Goal: Task Accomplishment & Management: Use online tool/utility

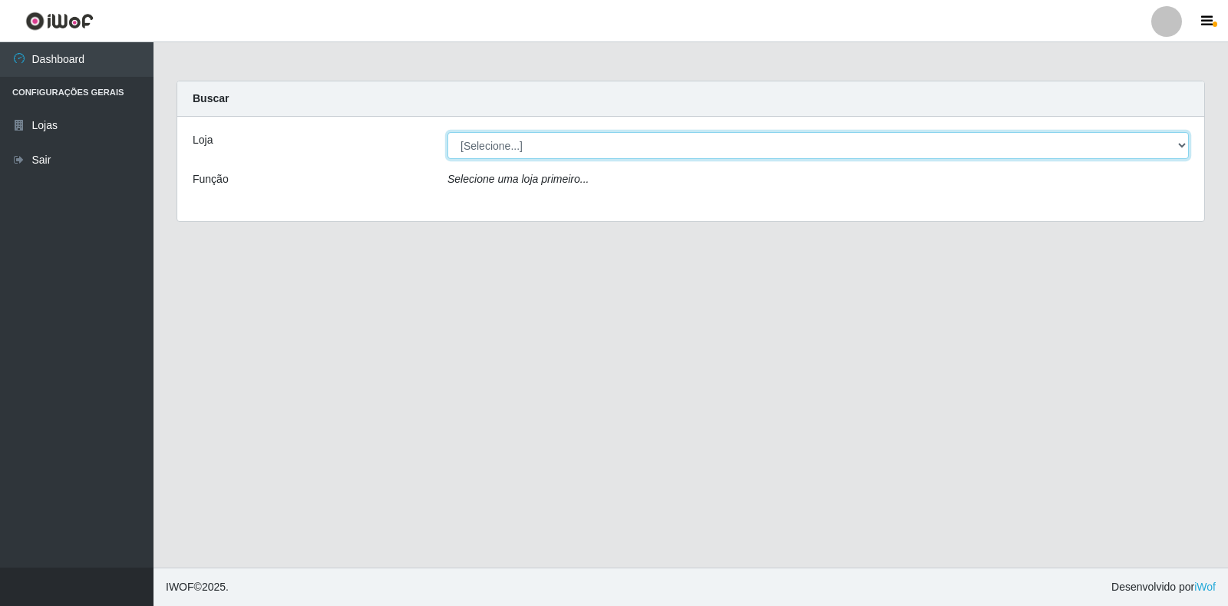
click at [607, 145] on select "[Selecione...] Atacado Vem - Loja 30 Laranjeiras Velha" at bounding box center [819, 145] width 742 height 27
select select "495"
click at [448, 132] on select "[Selecione...] Atacado Vem - Loja 30 Laranjeiras Velha" at bounding box center [819, 145] width 742 height 27
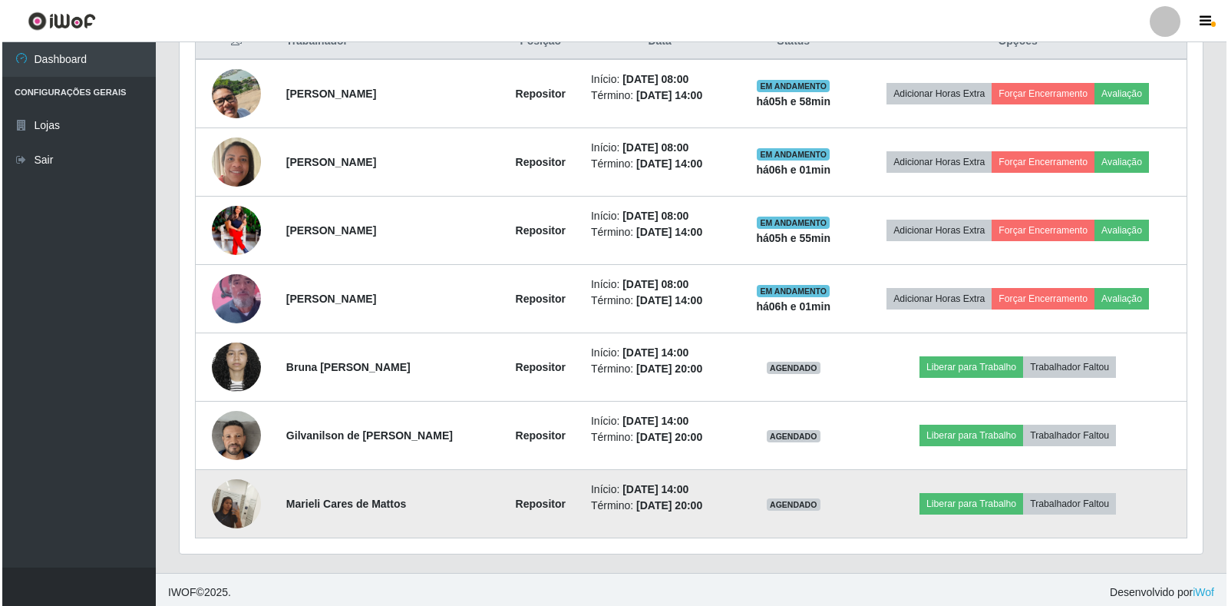
scroll to position [614, 0]
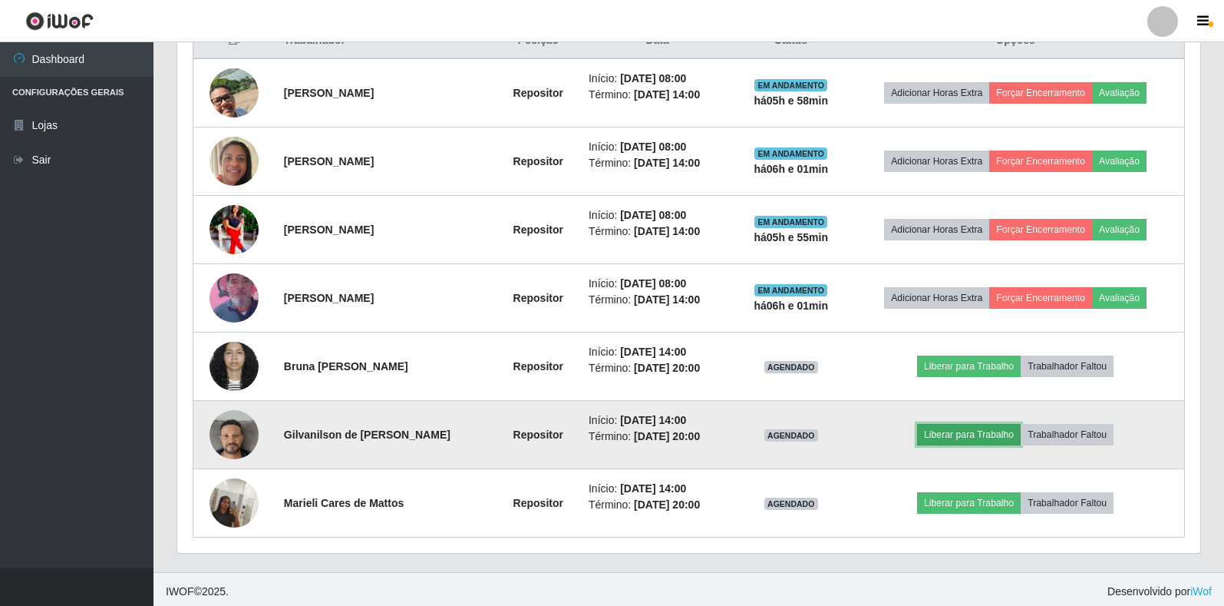
click at [954, 426] on button "Liberar para Trabalho" at bounding box center [969, 434] width 104 height 21
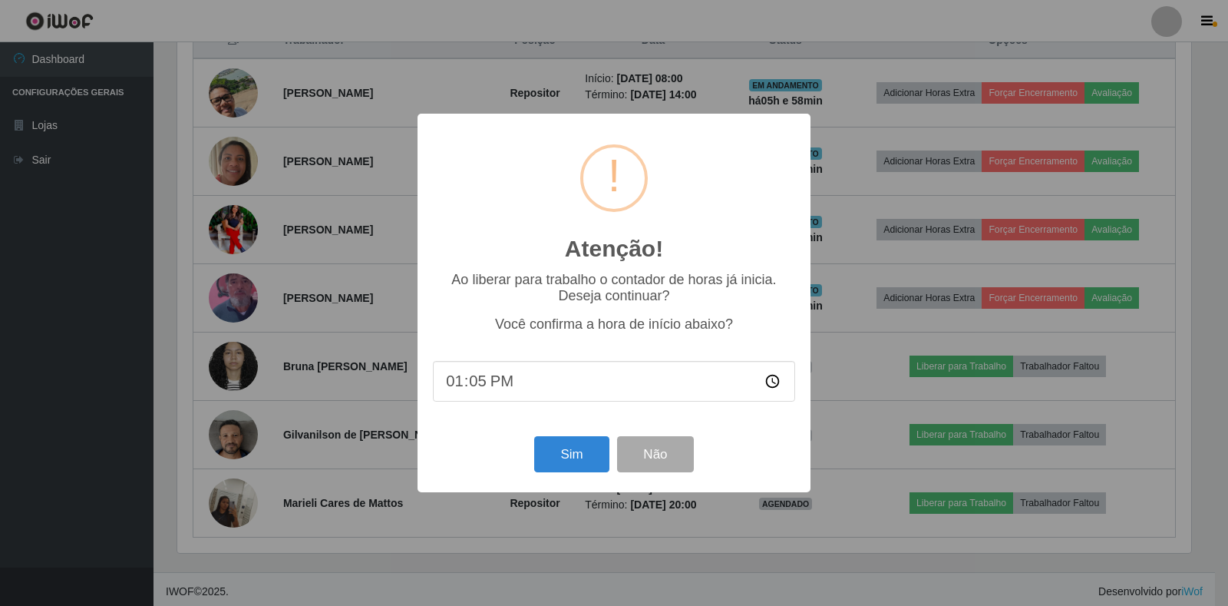
type input "13:55"
click at [556, 448] on button "Sim" at bounding box center [571, 454] width 74 height 36
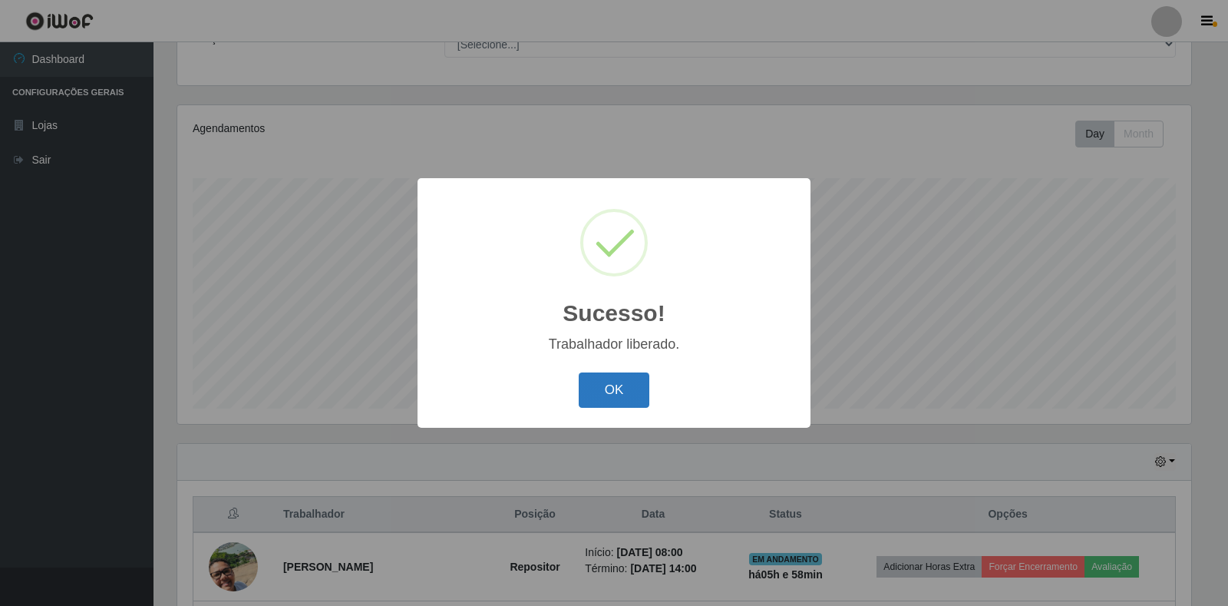
click at [596, 390] on button "OK" at bounding box center [614, 390] width 71 height 36
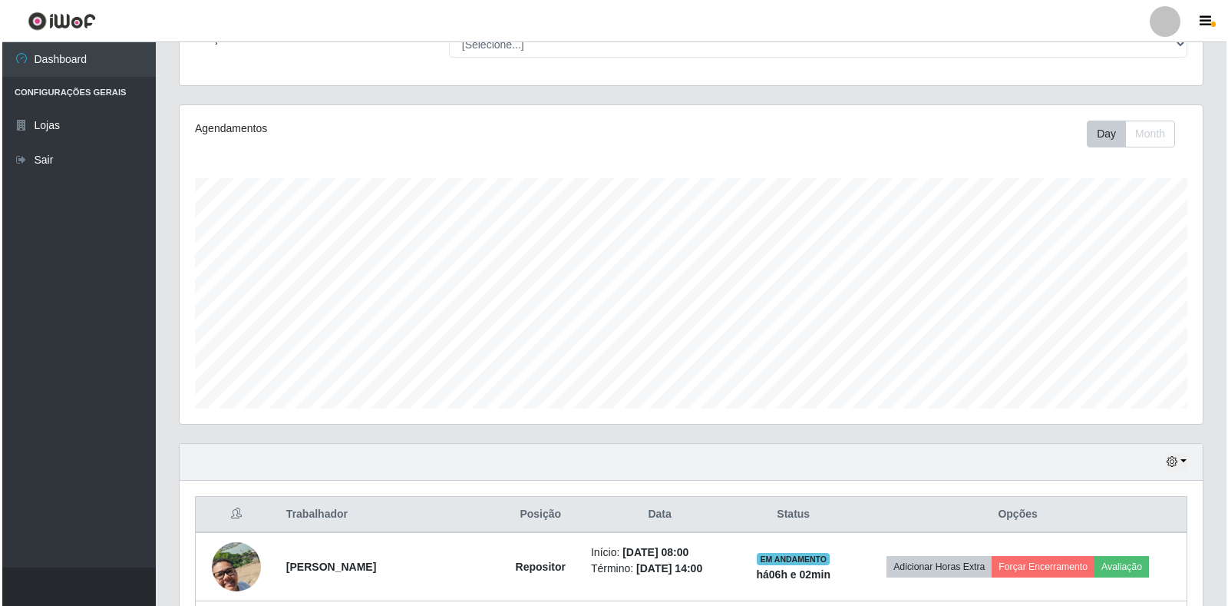
scroll to position [371, 0]
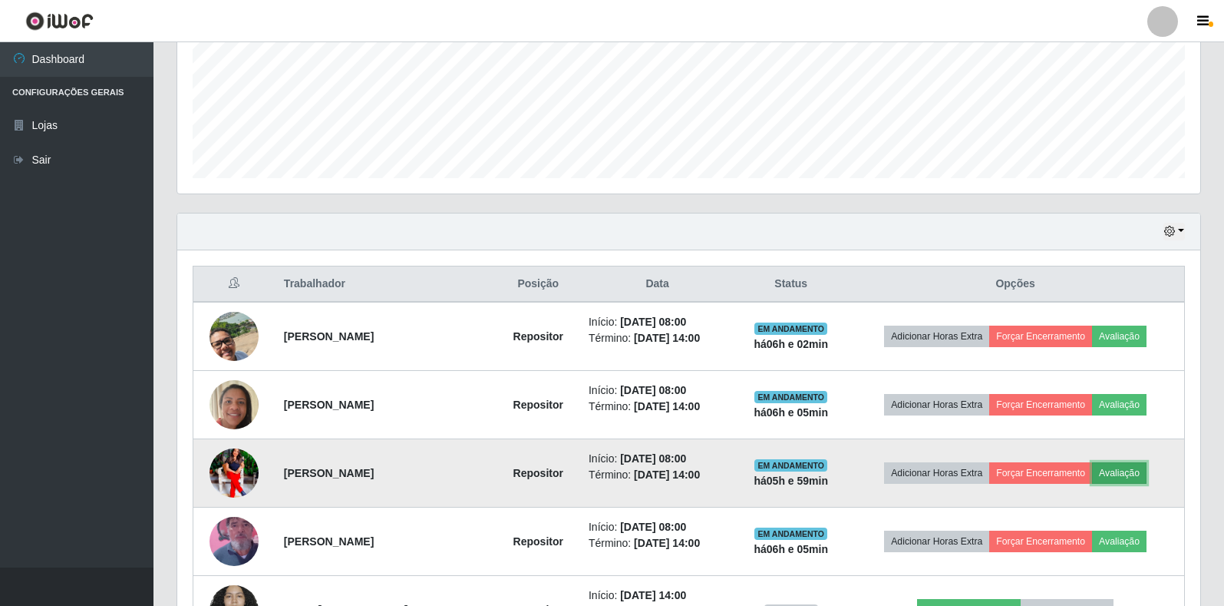
click at [1118, 471] on button "Avaliação" at bounding box center [1119, 472] width 55 height 21
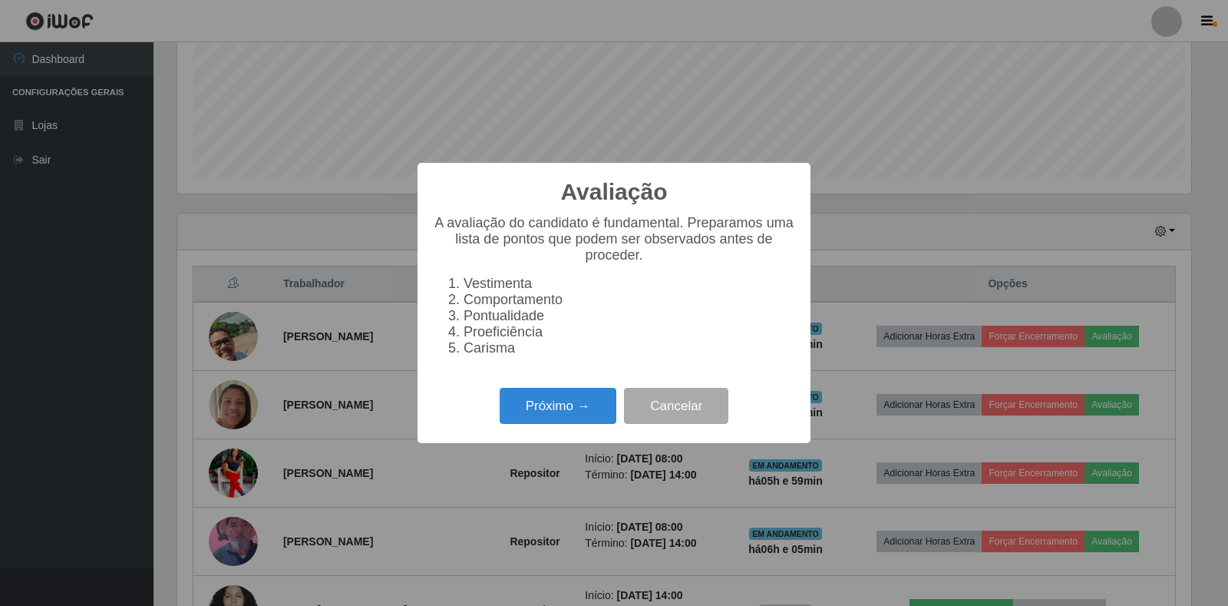
scroll to position [319, 1014]
click at [520, 404] on button "Próximo →" at bounding box center [558, 406] width 117 height 36
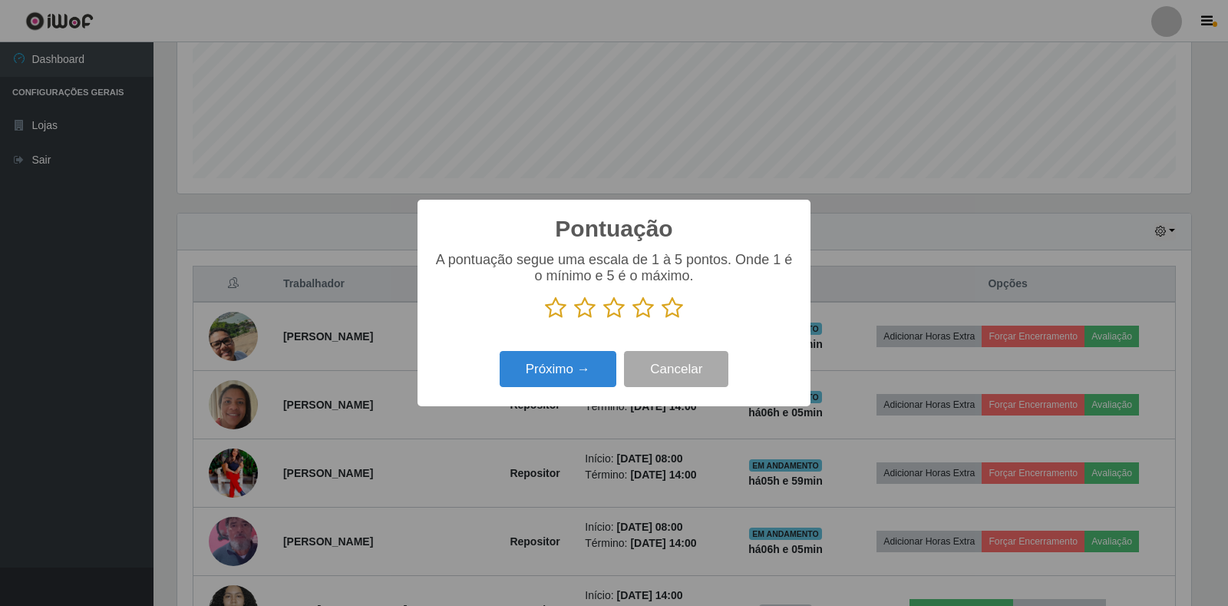
click at [677, 317] on icon at bounding box center [672, 307] width 21 height 23
click at [662, 319] on input "radio" at bounding box center [662, 319] width 0 height 0
click at [676, 317] on icon at bounding box center [672, 307] width 21 height 23
click at [662, 319] on input "radio" at bounding box center [662, 319] width 0 height 0
drag, startPoint x: 570, startPoint y: 345, endPoint x: 570, endPoint y: 357, distance: 11.5
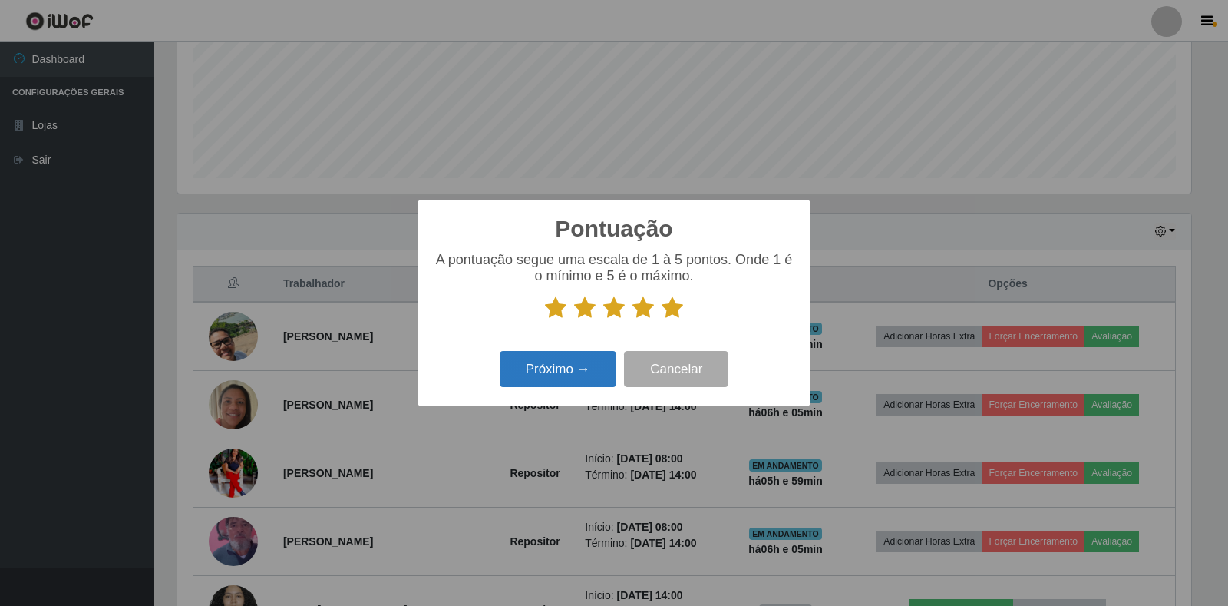
click at [570, 346] on div "Pontuação × A pontuação segue uma escala de 1 à 5 pontos. Onde 1 é o mínimo e 5…" at bounding box center [614, 303] width 393 height 206
click at [570, 357] on button "Próximo →" at bounding box center [558, 369] width 117 height 36
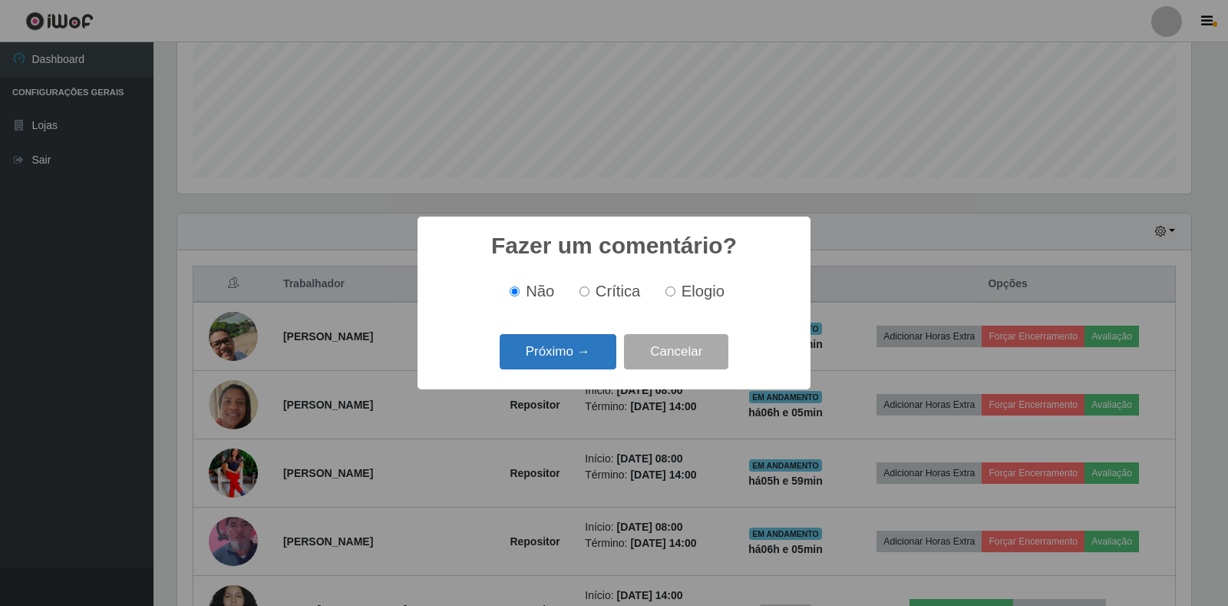
click at [561, 355] on button "Próximo →" at bounding box center [558, 352] width 117 height 36
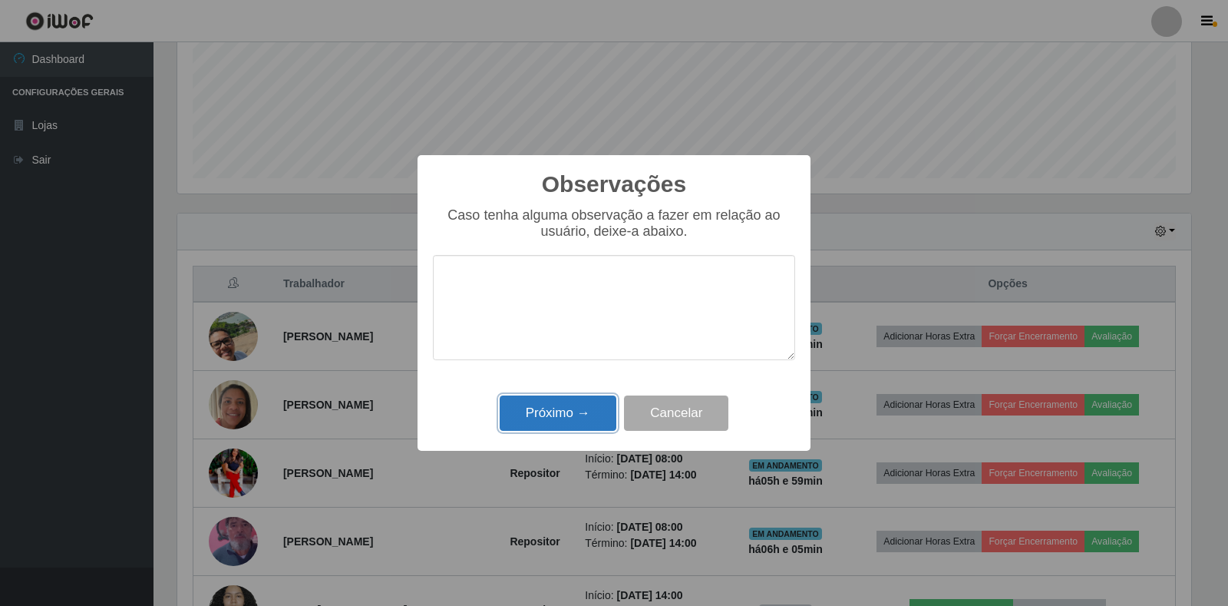
click at [542, 398] on button "Próximo →" at bounding box center [558, 413] width 117 height 36
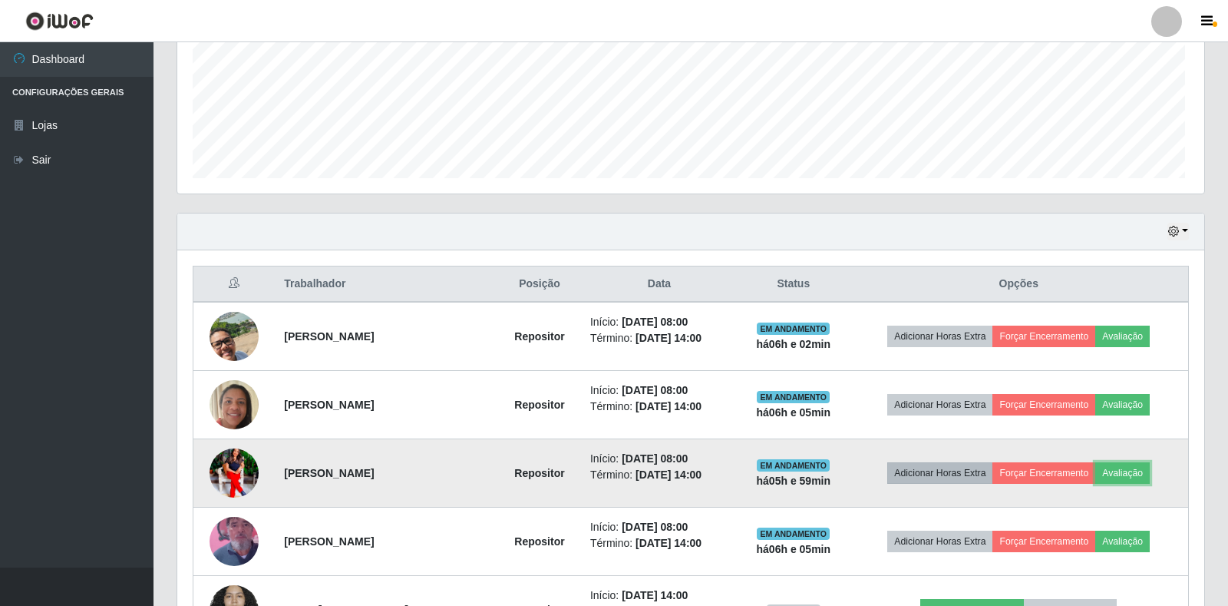
scroll to position [319, 1023]
click at [1036, 469] on button "Forçar Encerramento" at bounding box center [1040, 472] width 103 height 21
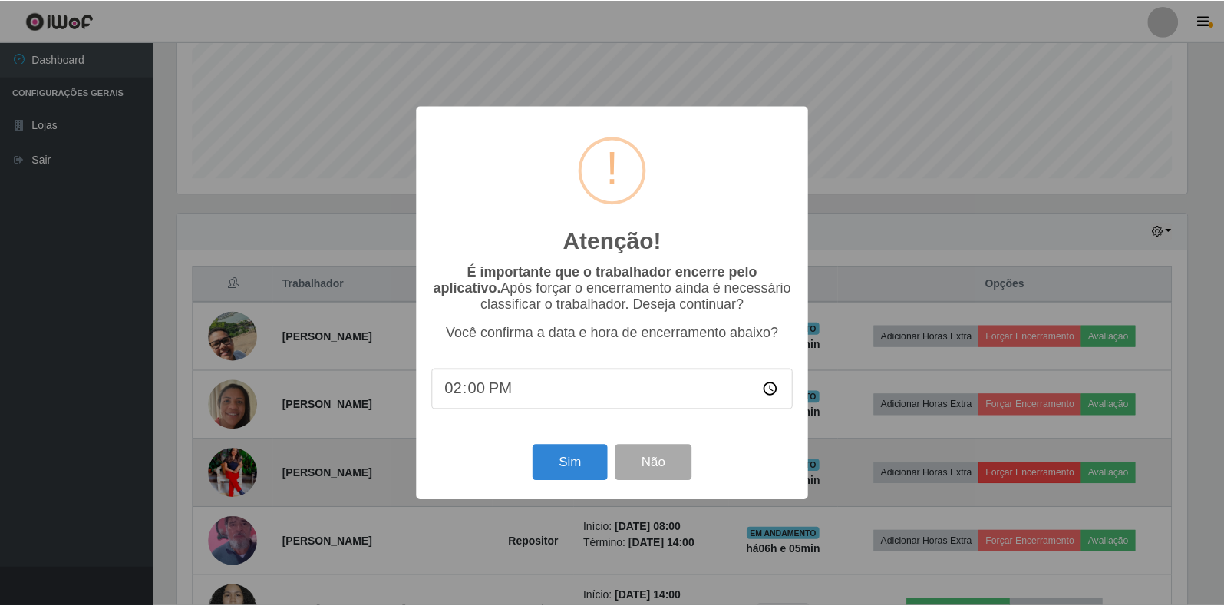
scroll to position [319, 1014]
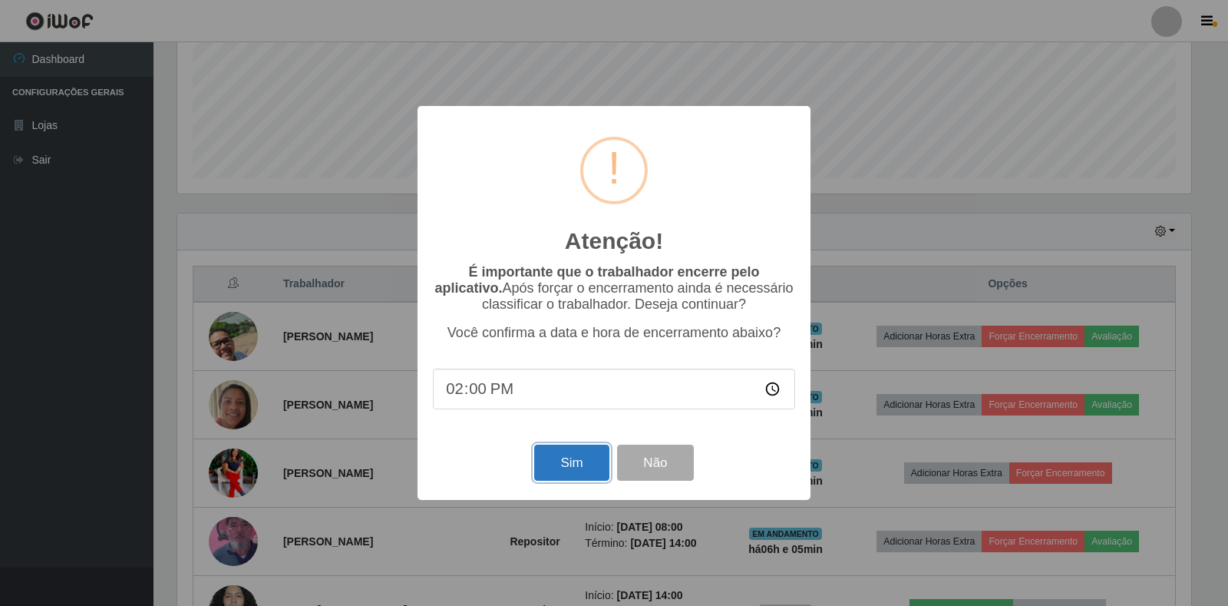
click at [582, 464] on button "Sim" at bounding box center [571, 462] width 74 height 36
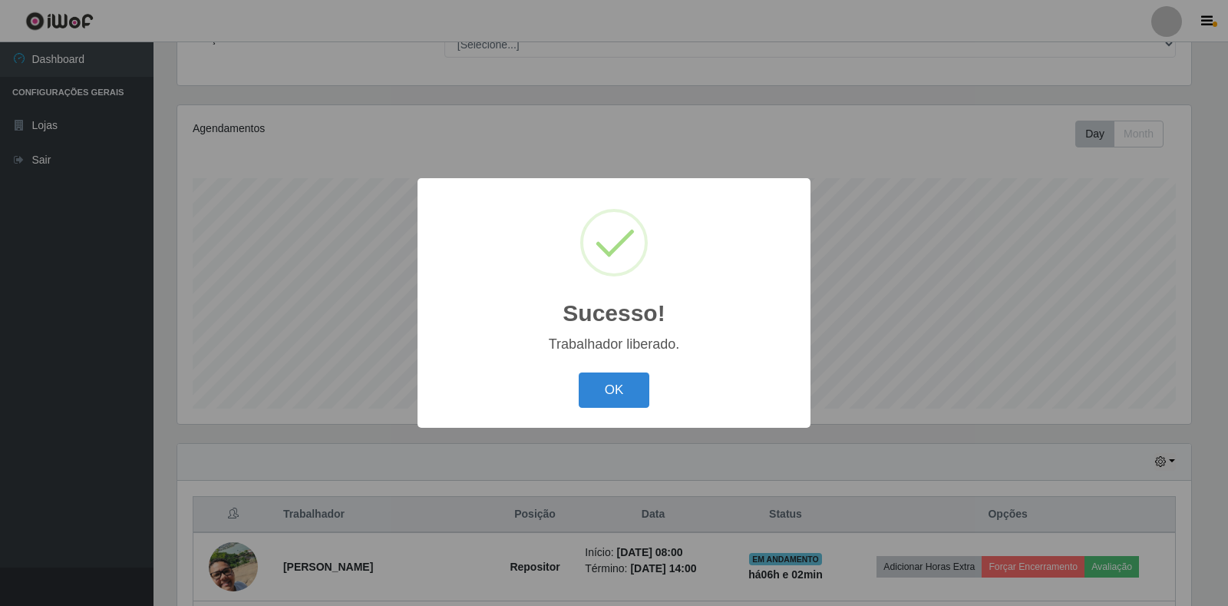
click at [638, 416] on div "Sucesso! × Trabalhador liberado. OK Cancel" at bounding box center [614, 302] width 393 height 249
click at [627, 385] on button "OK" at bounding box center [614, 390] width 71 height 36
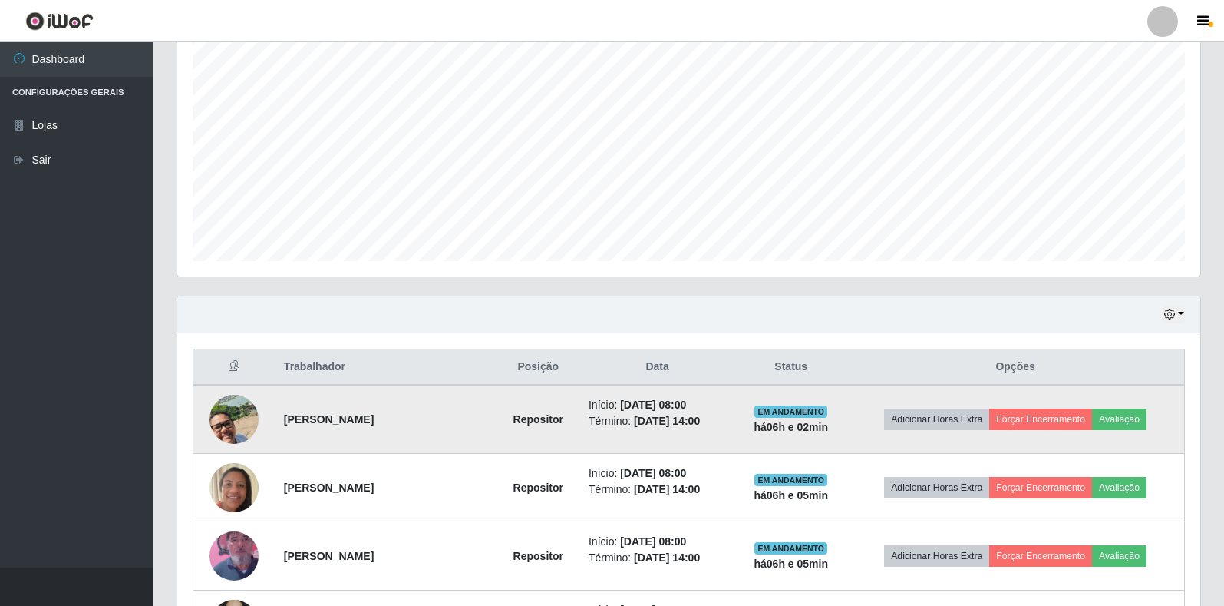
scroll to position [294, 0]
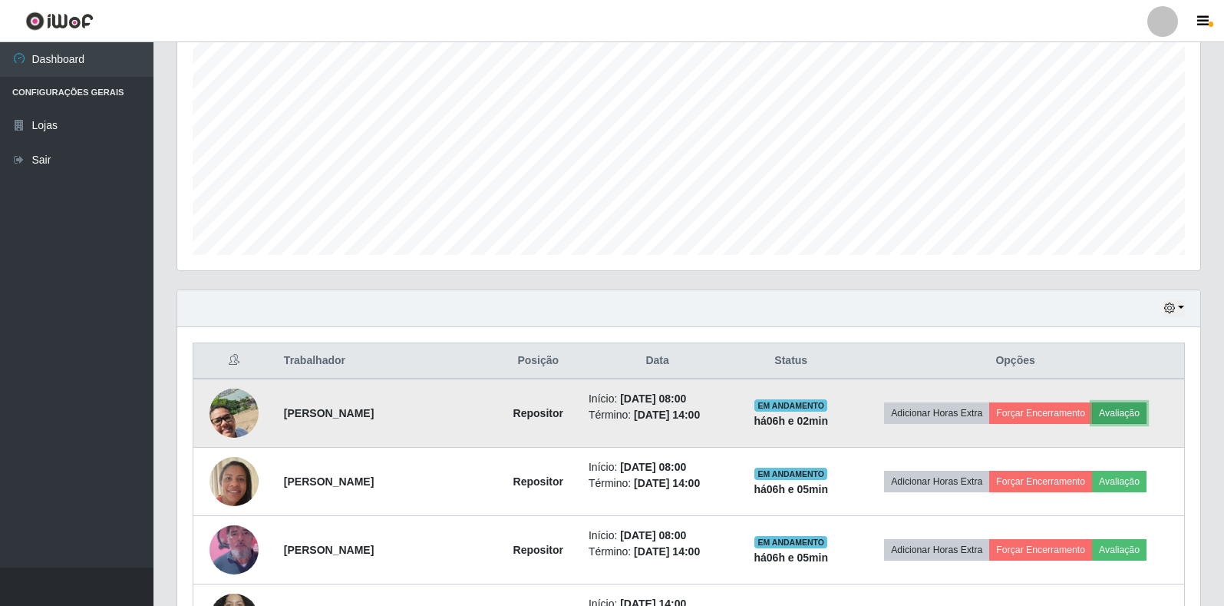
click at [1126, 409] on button "Avaliação" at bounding box center [1119, 412] width 55 height 21
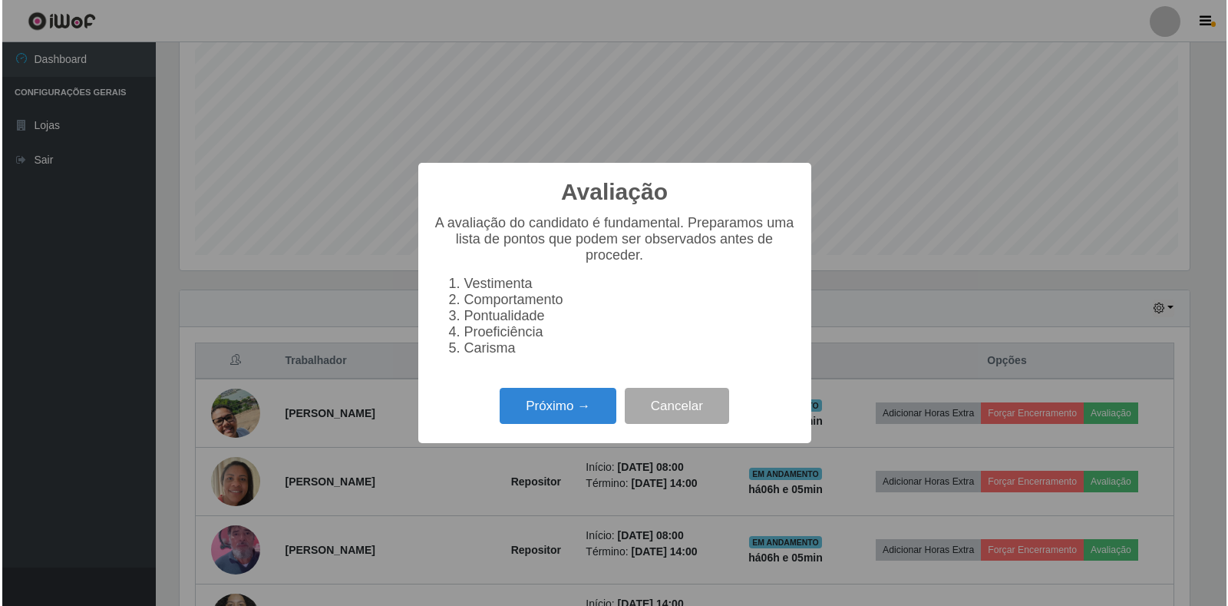
scroll to position [319, 1014]
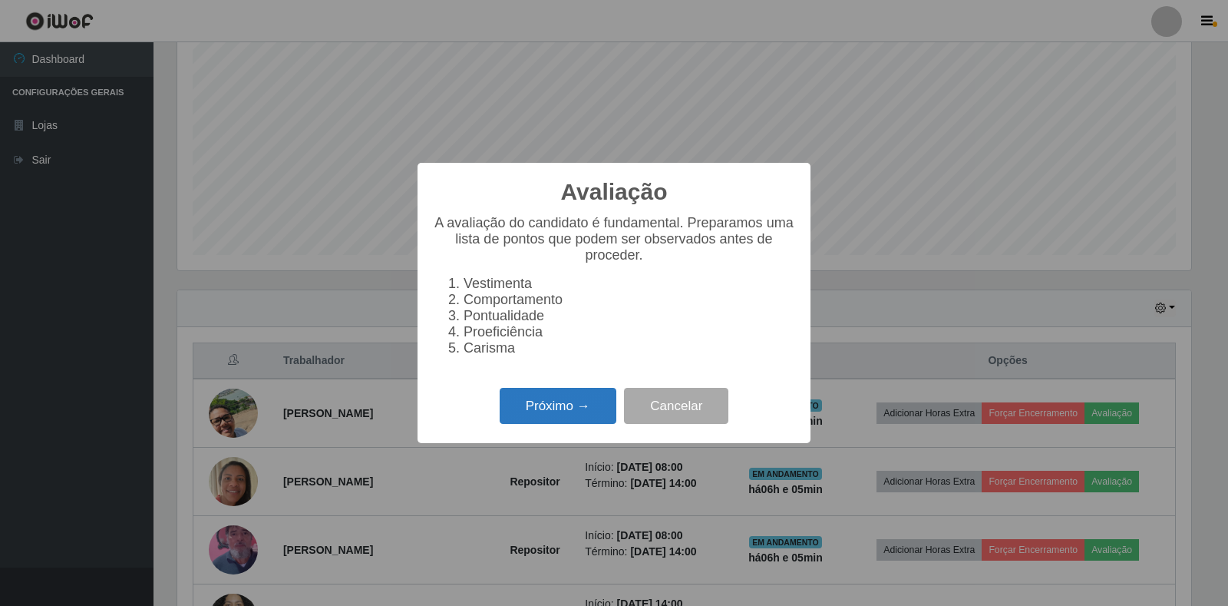
click at [550, 410] on button "Próximo →" at bounding box center [558, 406] width 117 height 36
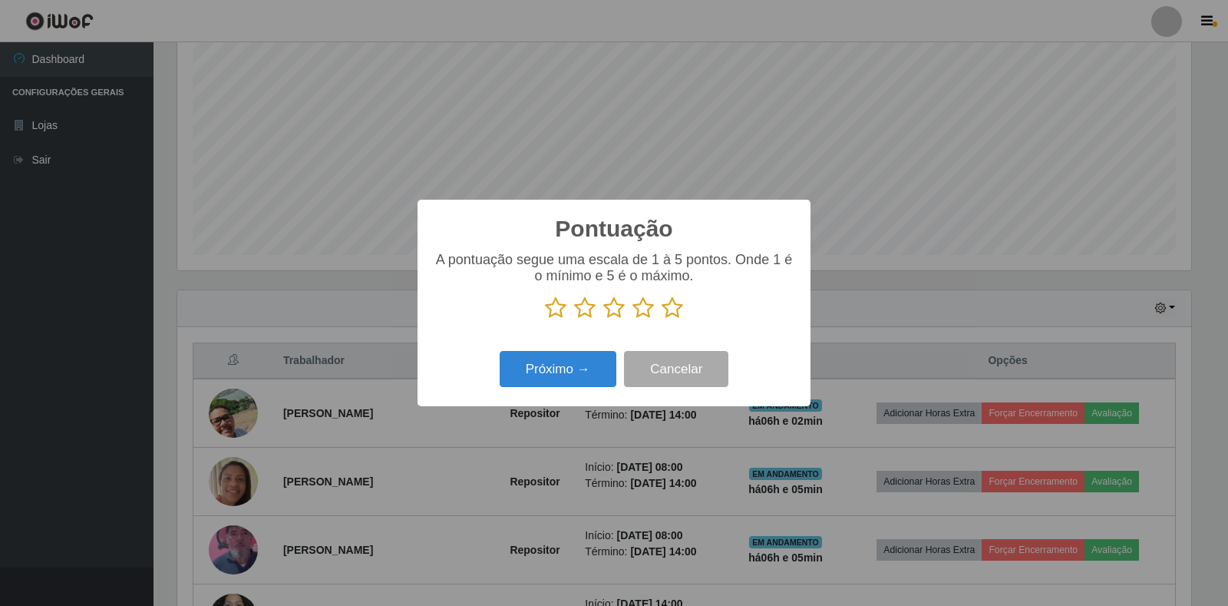
scroll to position [767292, 766597]
click at [673, 314] on icon at bounding box center [672, 307] width 21 height 23
click at [662, 319] on input "radio" at bounding box center [662, 319] width 0 height 0
click at [546, 368] on button "Próximo →" at bounding box center [558, 369] width 117 height 36
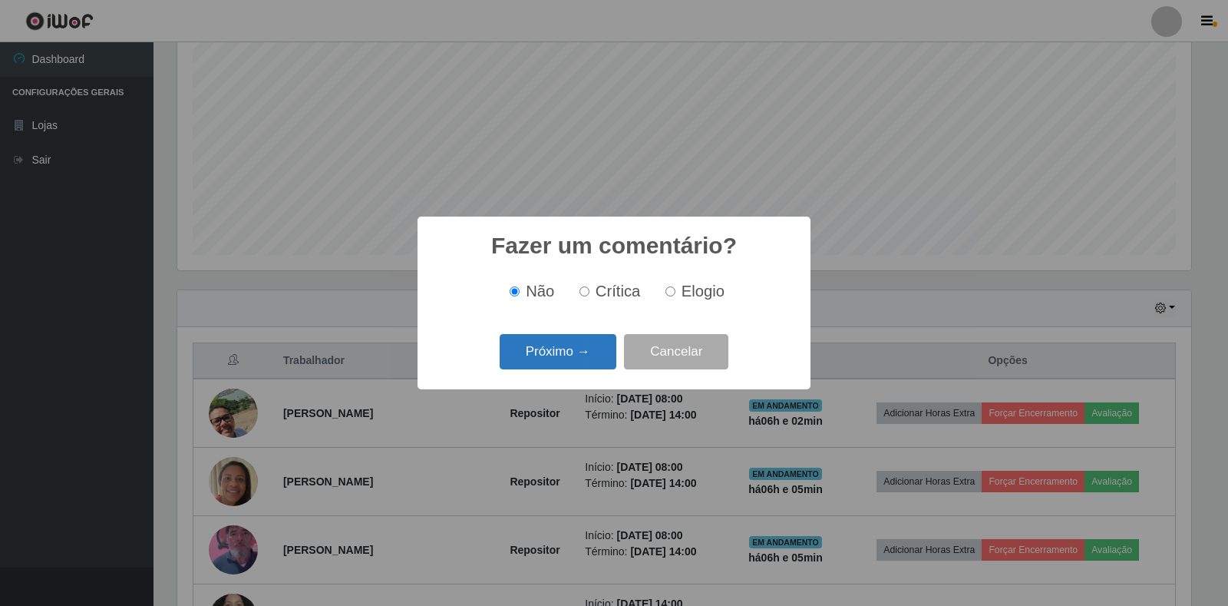
click at [560, 364] on button "Próximo →" at bounding box center [558, 352] width 117 height 36
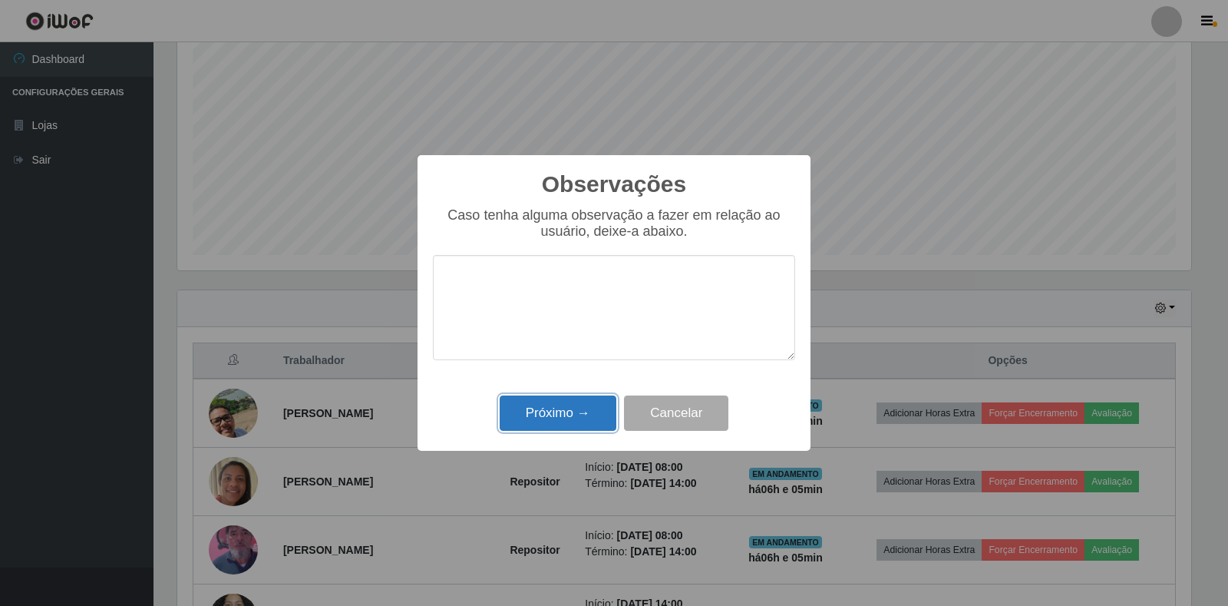
drag, startPoint x: 553, startPoint y: 408, endPoint x: 970, endPoint y: 443, distance: 419.1
click at [553, 408] on button "Próximo →" at bounding box center [558, 413] width 117 height 36
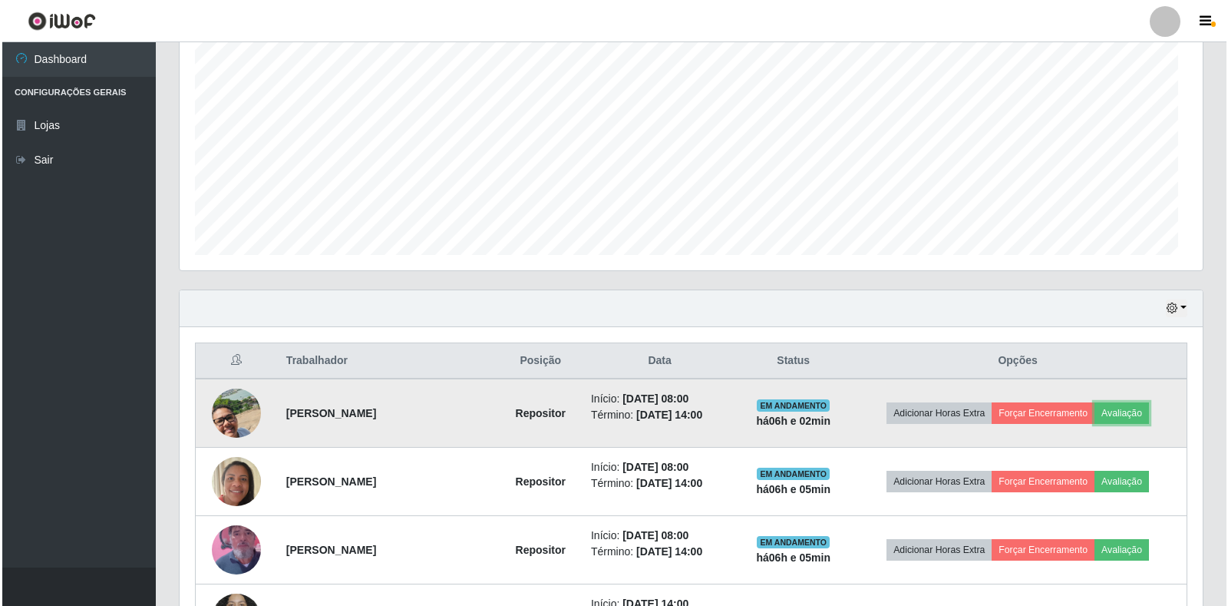
scroll to position [319, 1023]
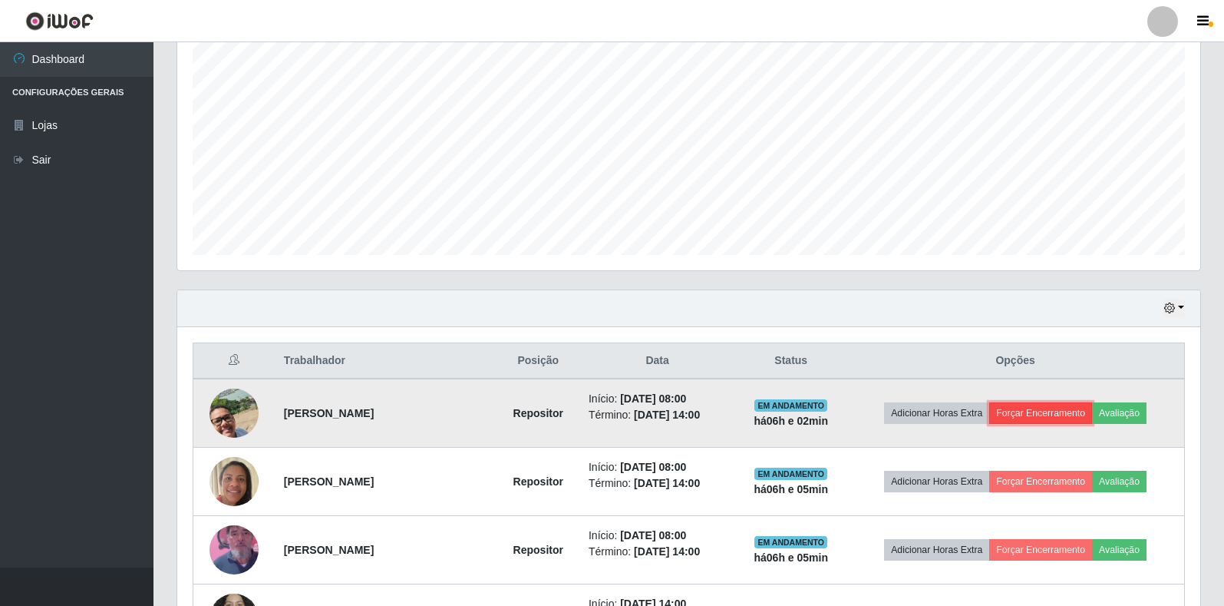
click at [1032, 418] on button "Forçar Encerramento" at bounding box center [1040, 412] width 103 height 21
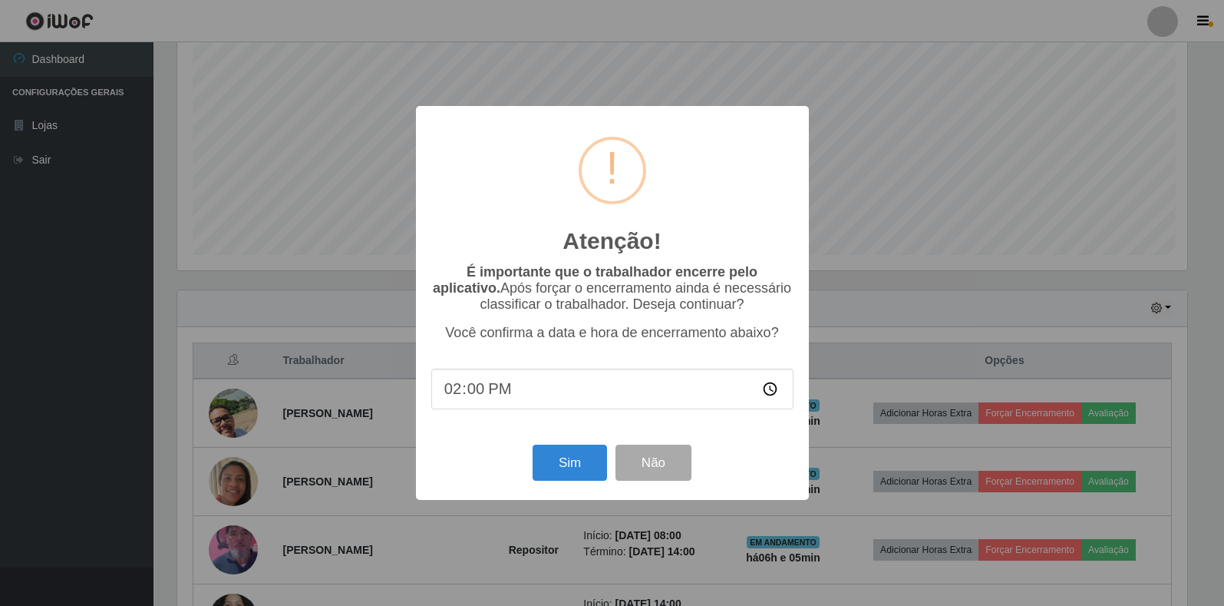
scroll to position [319, 1014]
click at [580, 464] on button "Sim" at bounding box center [571, 462] width 74 height 36
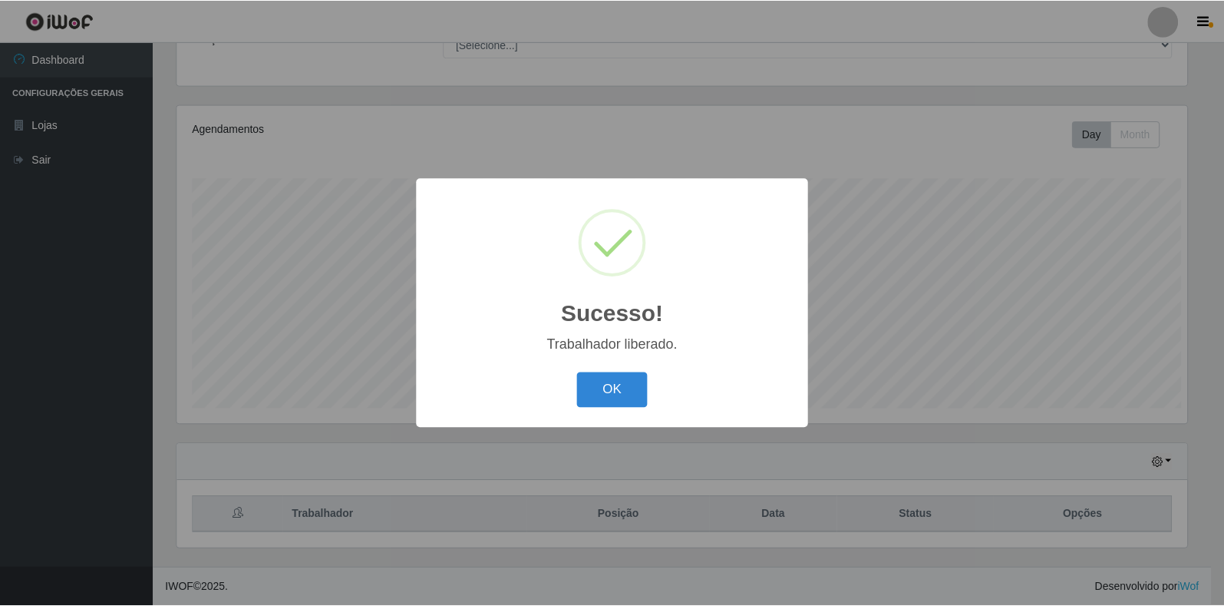
scroll to position [0, 0]
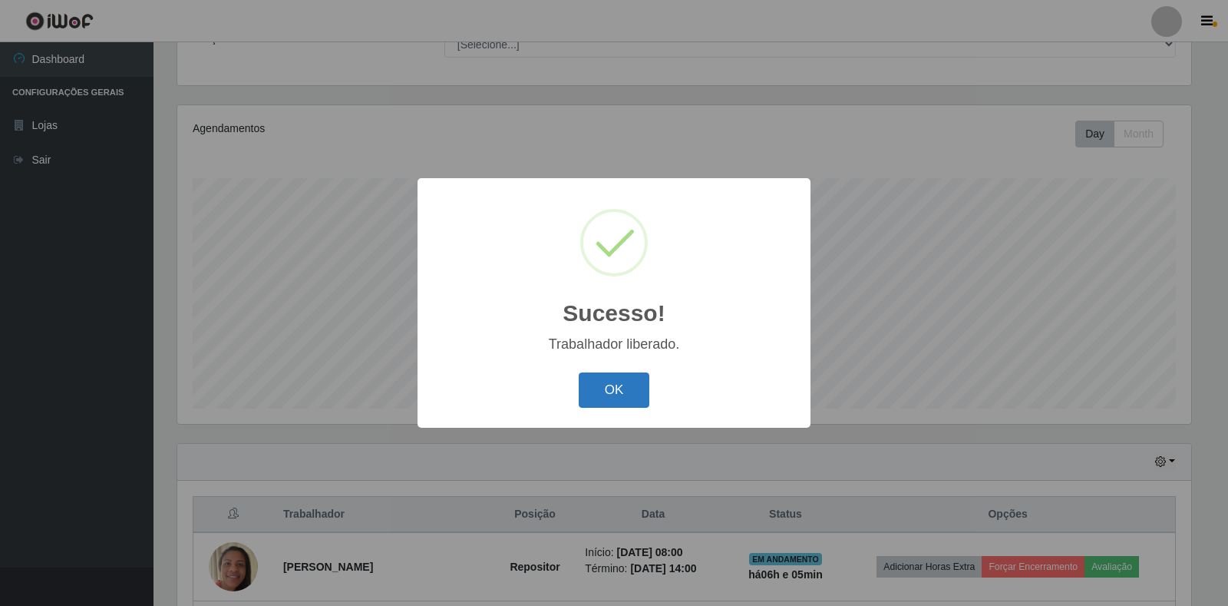
click at [646, 397] on button "OK" at bounding box center [614, 390] width 71 height 36
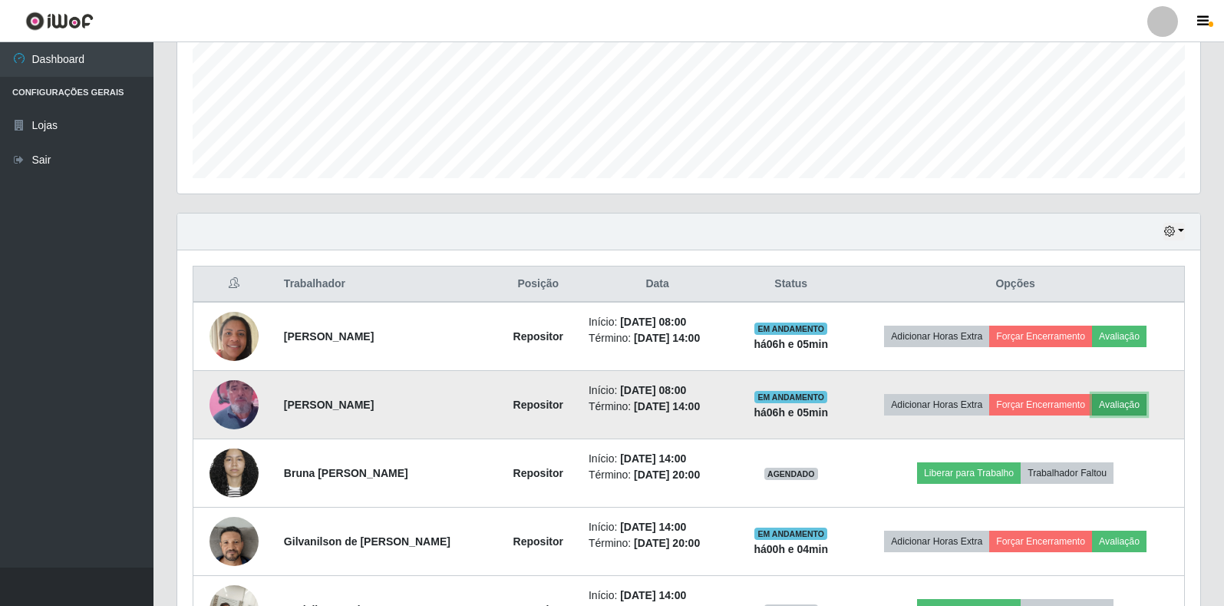
click at [1135, 400] on button "Avaliação" at bounding box center [1119, 404] width 55 height 21
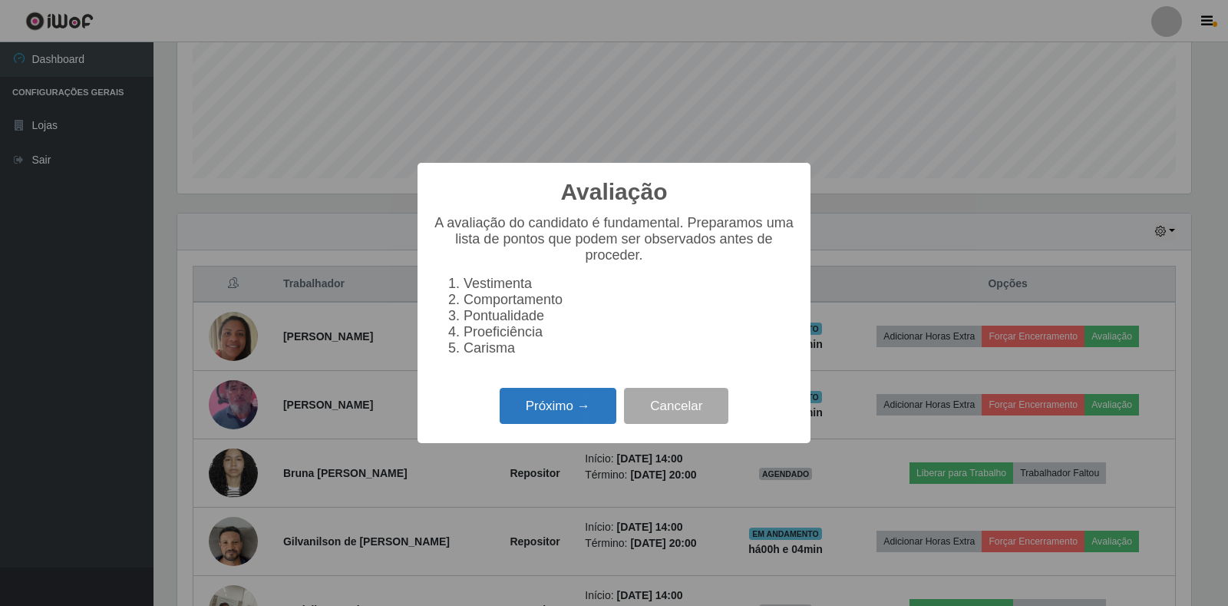
click at [581, 402] on button "Próximo →" at bounding box center [558, 406] width 117 height 36
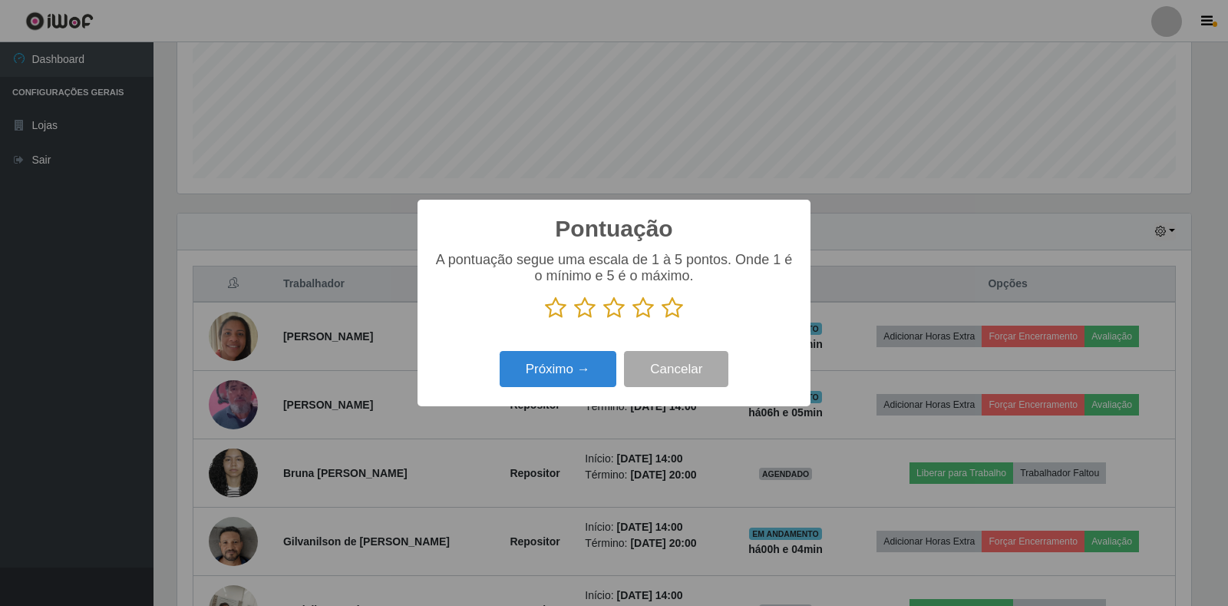
click at [680, 310] on icon at bounding box center [672, 307] width 21 height 23
click at [662, 319] on input "radio" at bounding box center [662, 319] width 0 height 0
click at [592, 363] on button "Próximo →" at bounding box center [558, 369] width 117 height 36
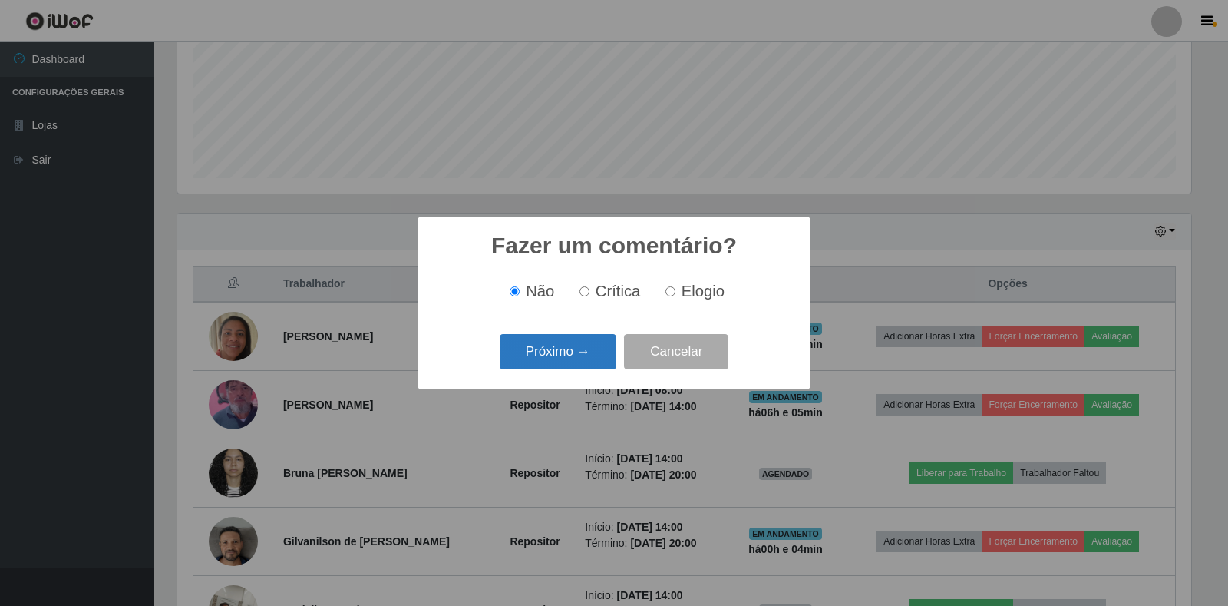
click at [547, 353] on button "Próximo →" at bounding box center [558, 352] width 117 height 36
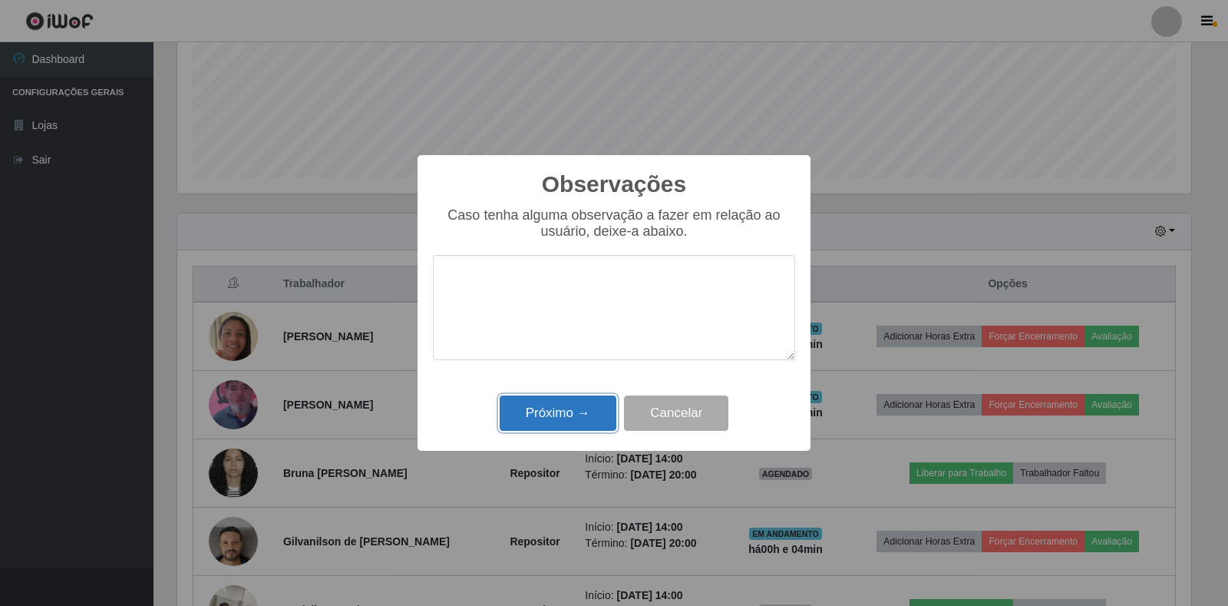
click at [564, 406] on button "Próximo →" at bounding box center [558, 413] width 117 height 36
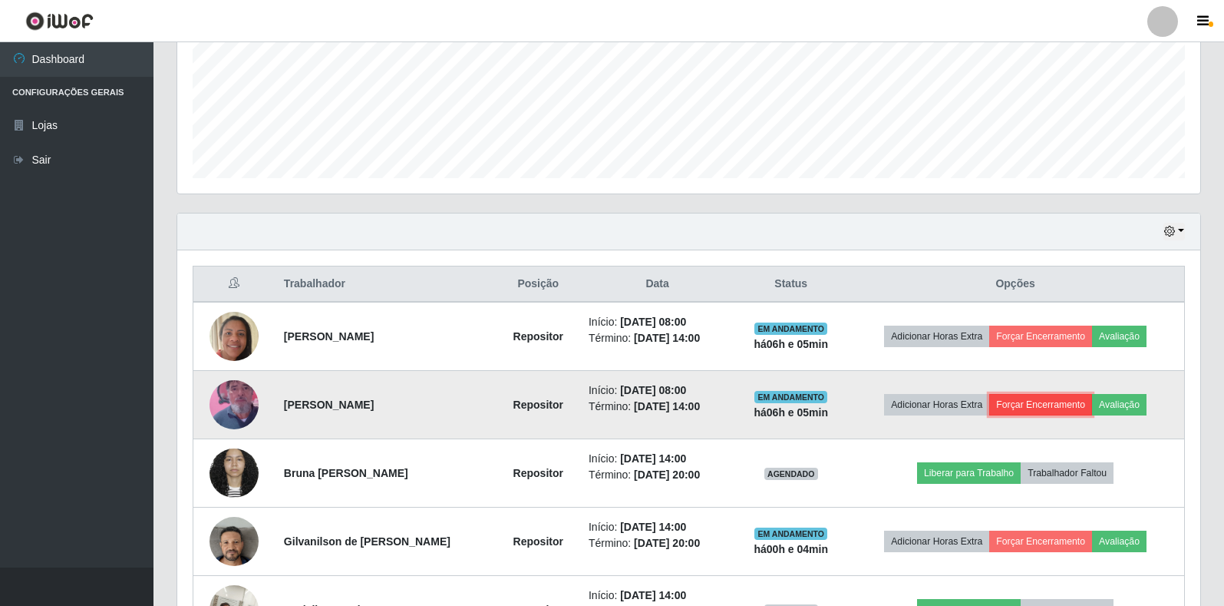
click at [1043, 408] on button "Forçar Encerramento" at bounding box center [1040, 404] width 103 height 21
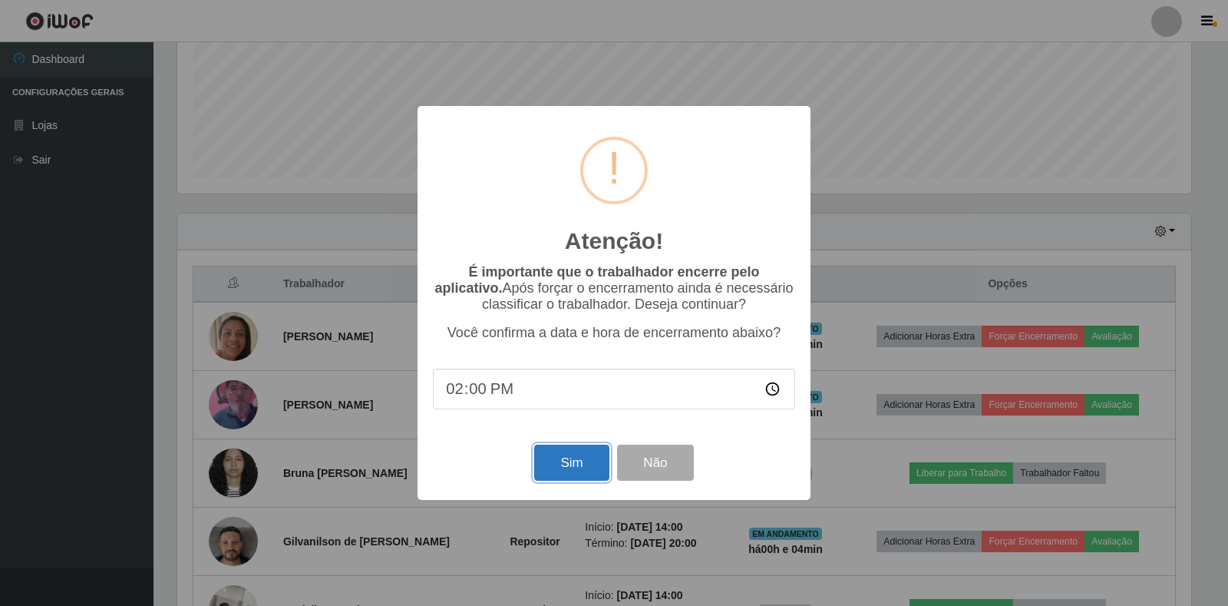
click at [583, 461] on button "Sim" at bounding box center [571, 462] width 74 height 36
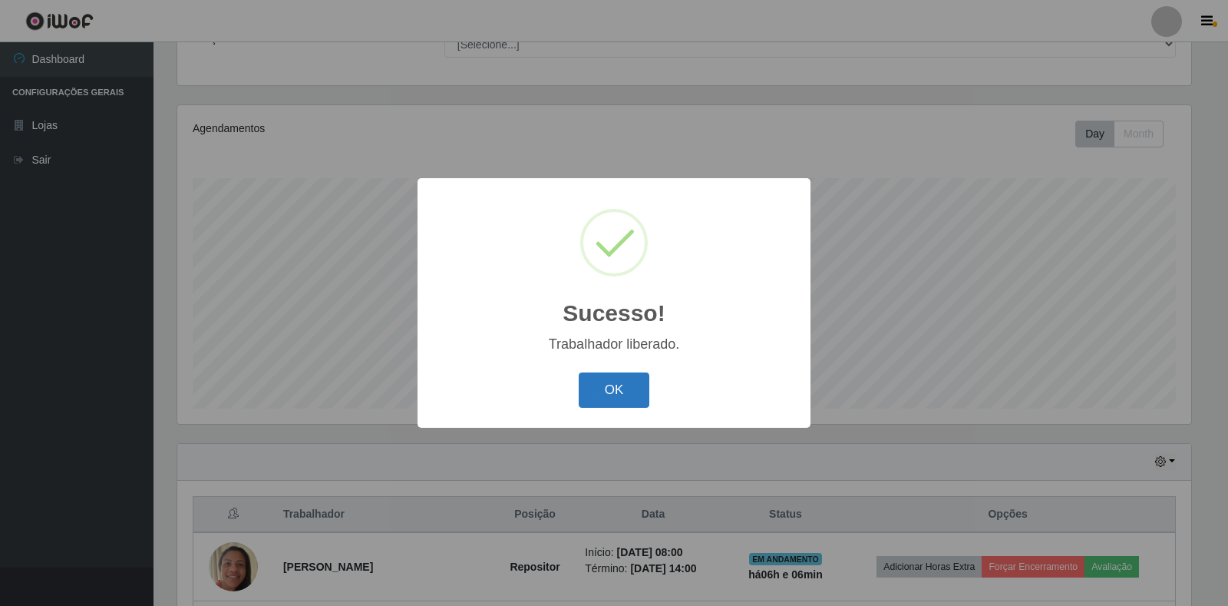
click at [598, 384] on button "OK" at bounding box center [614, 390] width 71 height 36
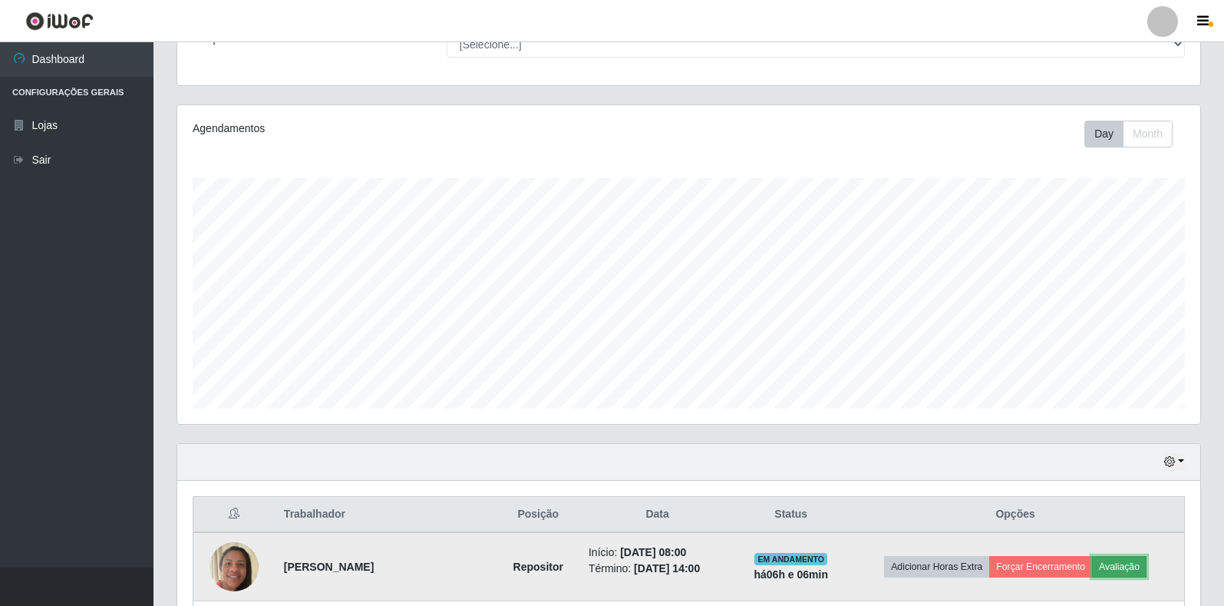
click at [1126, 566] on button "Avaliação" at bounding box center [1119, 566] width 55 height 21
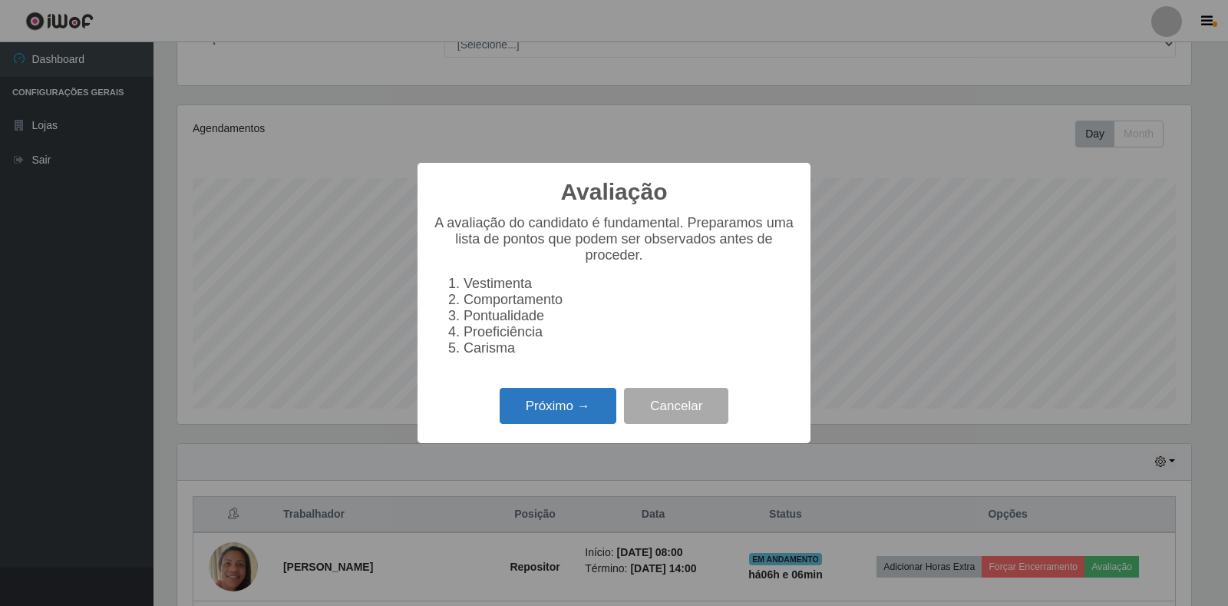
click at [570, 399] on button "Próximo →" at bounding box center [558, 406] width 117 height 36
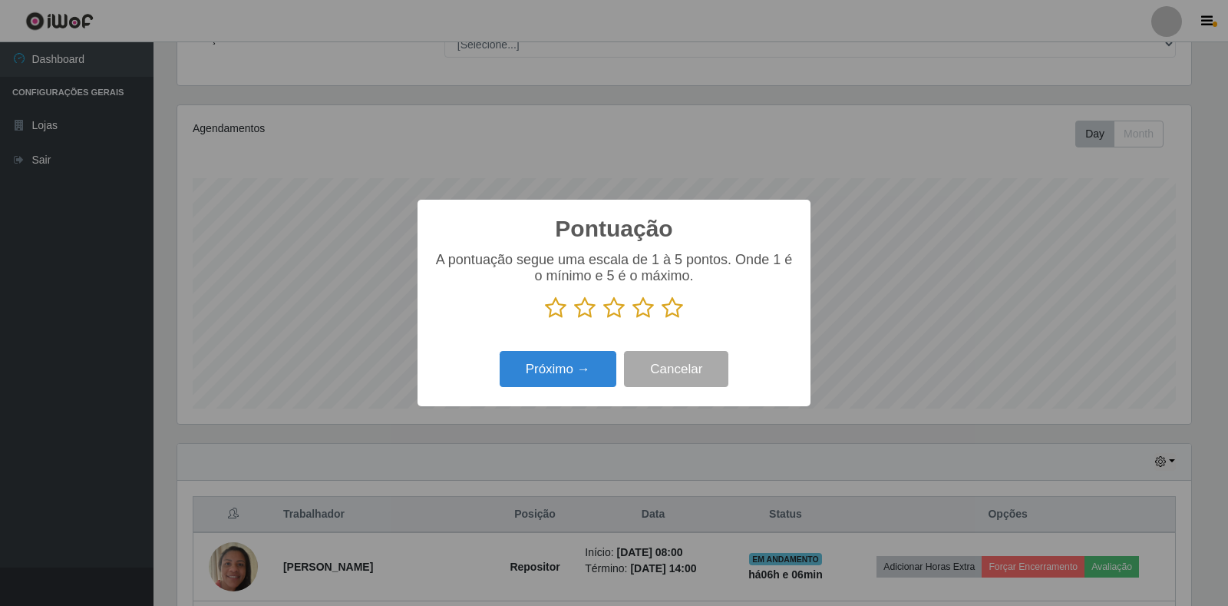
click at [672, 309] on icon at bounding box center [672, 307] width 21 height 23
click at [662, 319] on input "radio" at bounding box center [662, 319] width 0 height 0
drag, startPoint x: 573, startPoint y: 352, endPoint x: 577, endPoint y: 365, distance: 13.1
click at [574, 361] on div "Próximo → Cancelar" at bounding box center [614, 369] width 362 height 44
click at [577, 365] on button "Próximo →" at bounding box center [558, 369] width 117 height 36
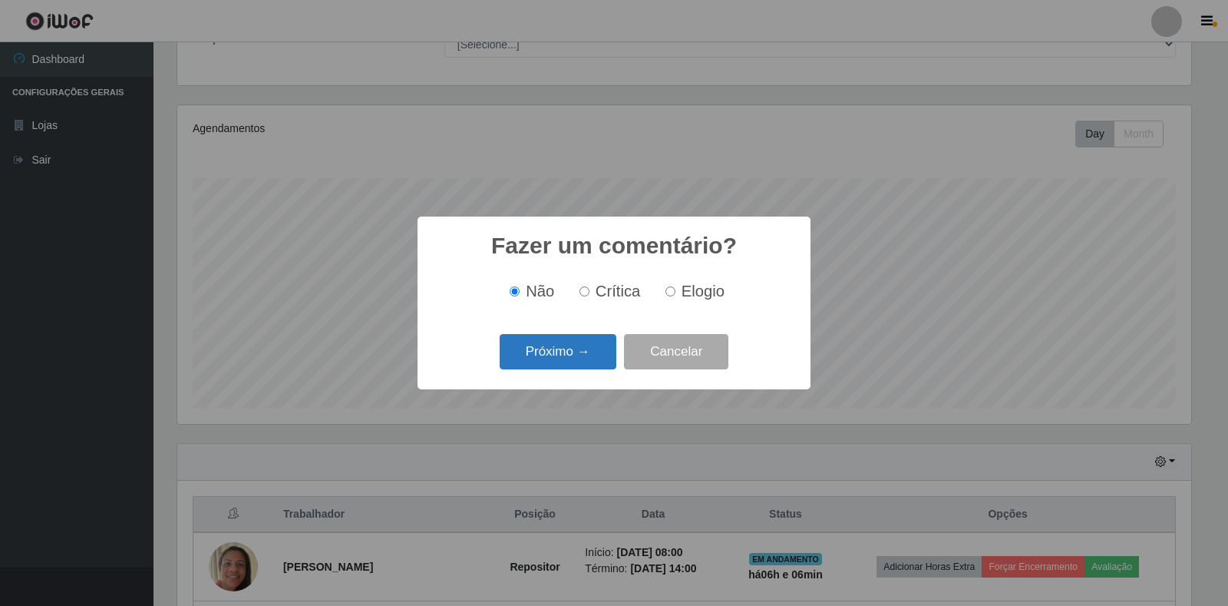
click at [576, 353] on button "Próximo →" at bounding box center [558, 352] width 117 height 36
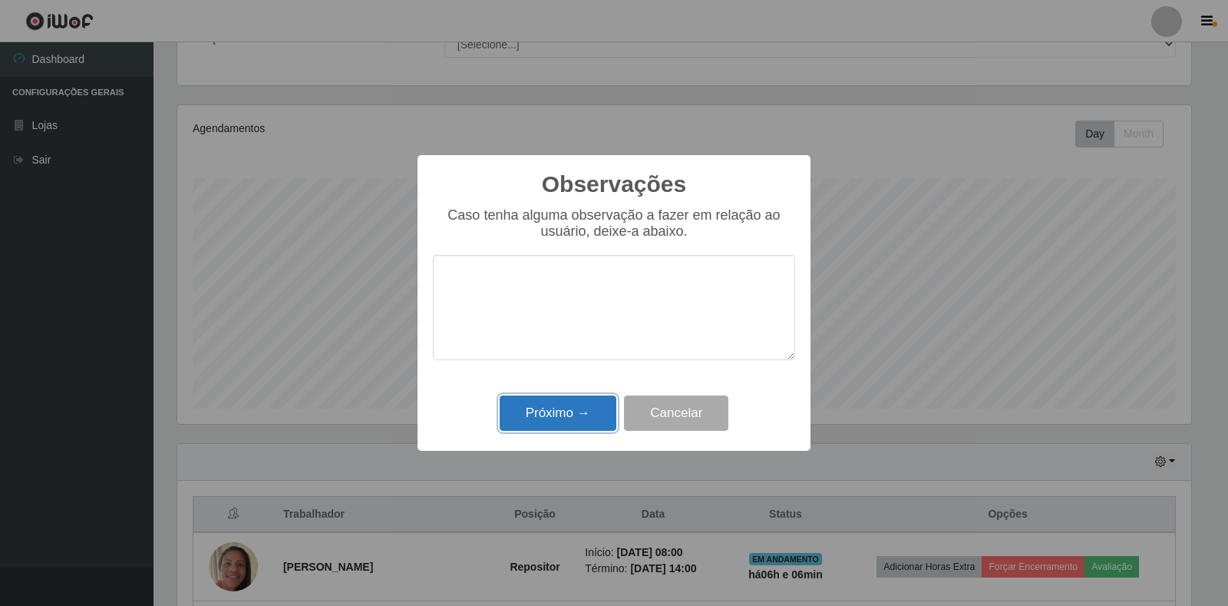
click at [568, 415] on button "Próximo →" at bounding box center [558, 413] width 117 height 36
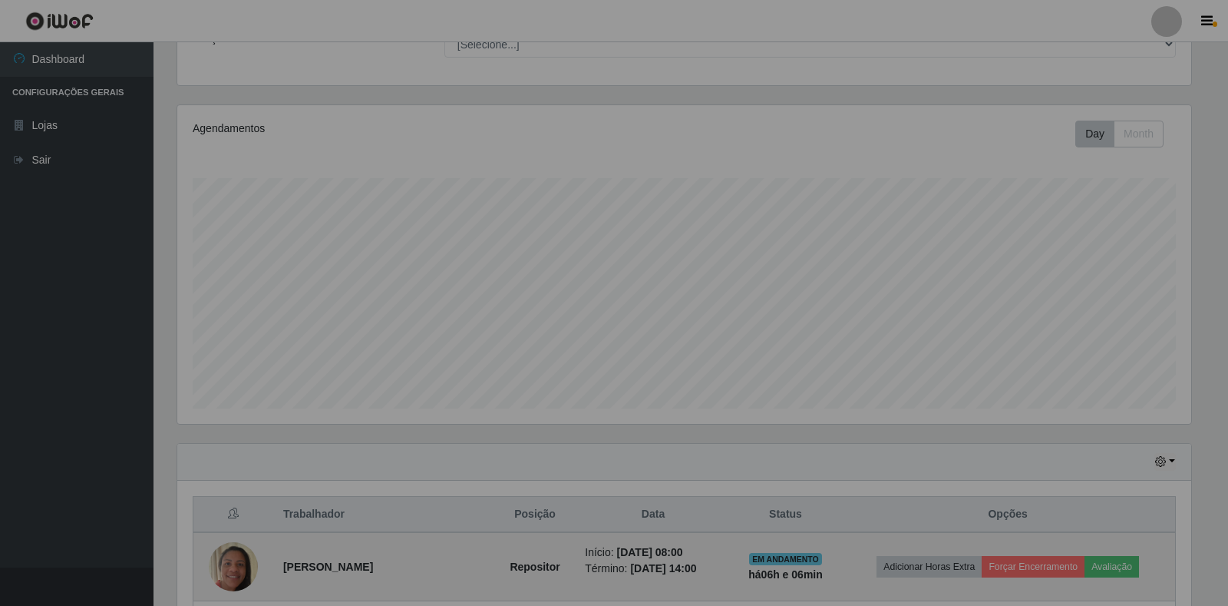
drag, startPoint x: 568, startPoint y: 415, endPoint x: 844, endPoint y: 552, distance: 307.9
click at [568, 418] on div "Observações × Caso tenha alguma observação a fazer em relação ao usuário, deixe…" at bounding box center [614, 303] width 1228 height 606
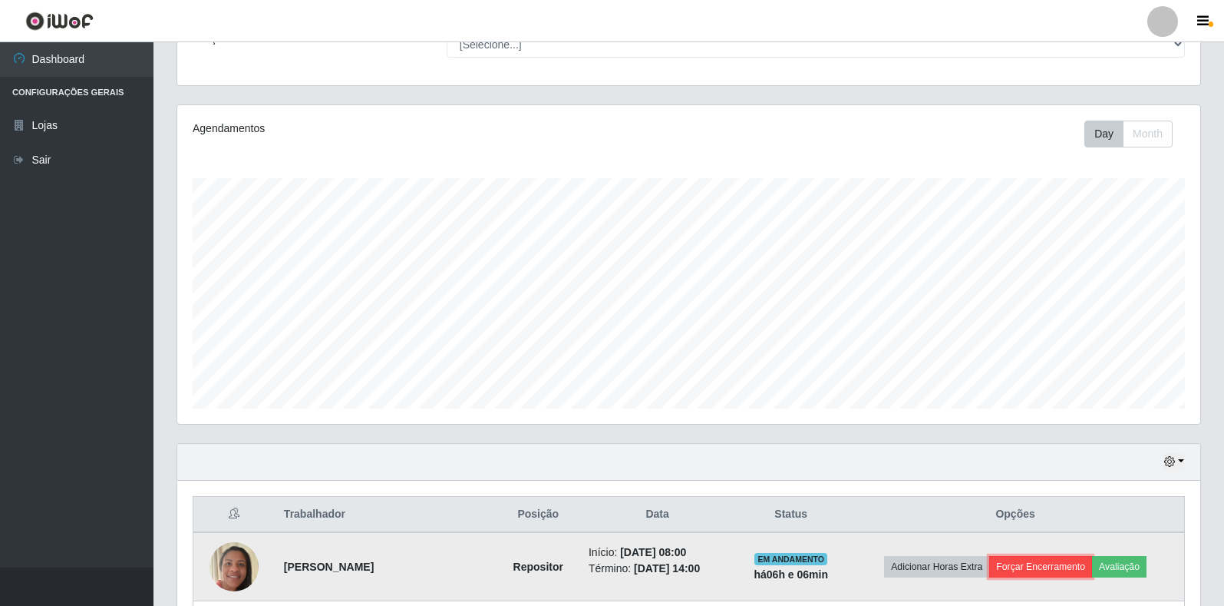
click at [1047, 570] on button "Forçar Encerramento" at bounding box center [1040, 566] width 103 height 21
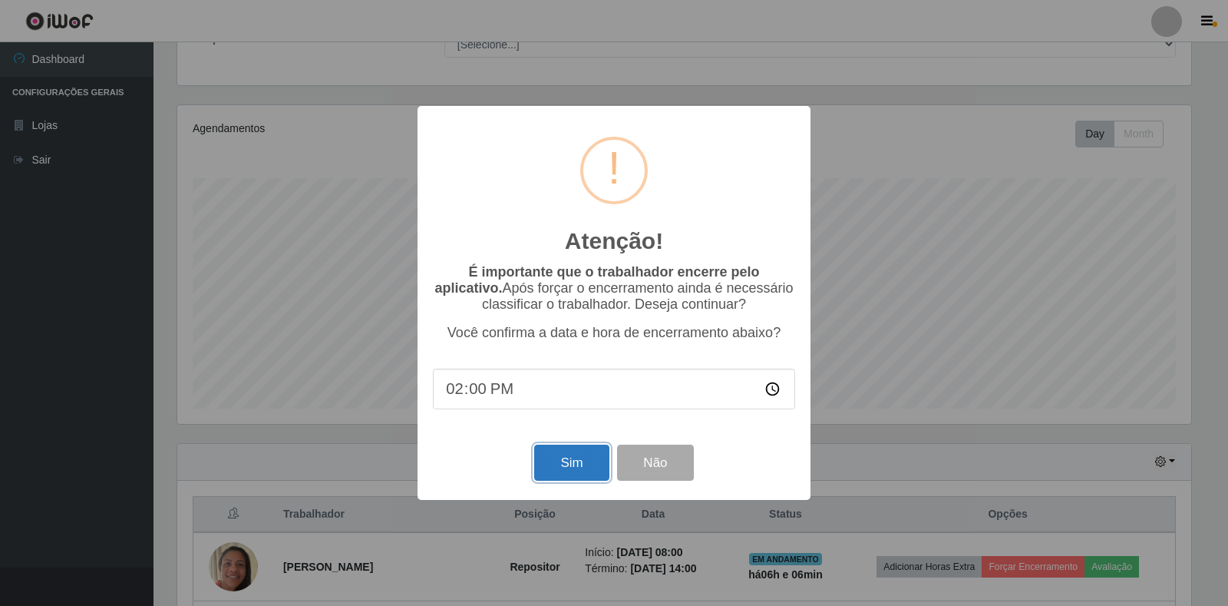
click at [570, 477] on button "Sim" at bounding box center [571, 462] width 74 height 36
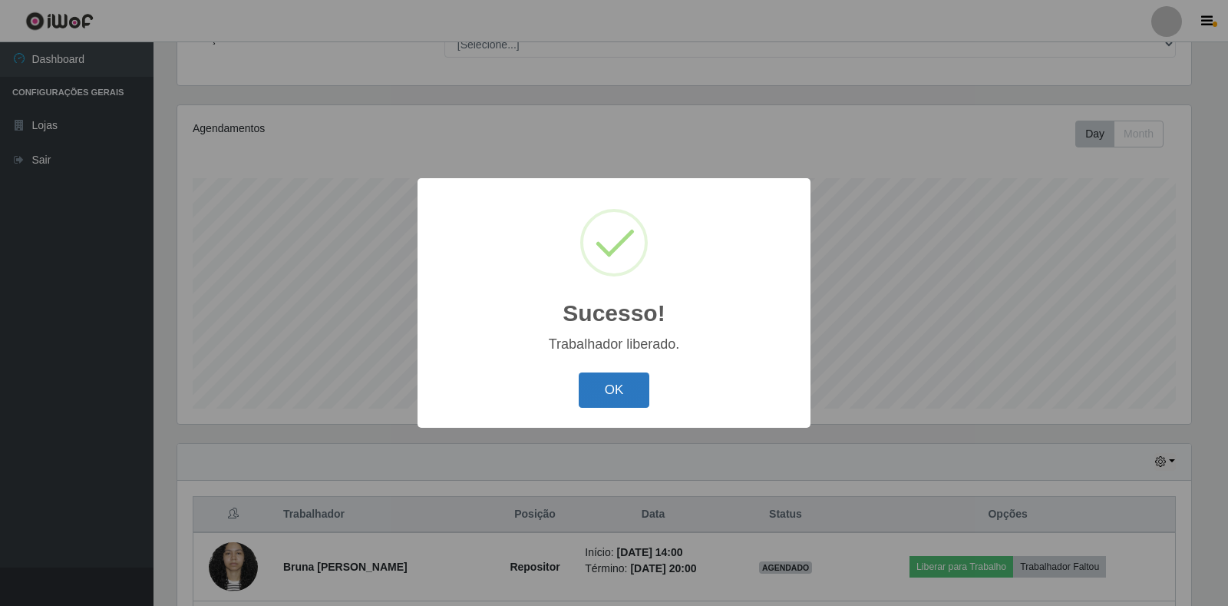
click at [586, 380] on button "OK" at bounding box center [614, 390] width 71 height 36
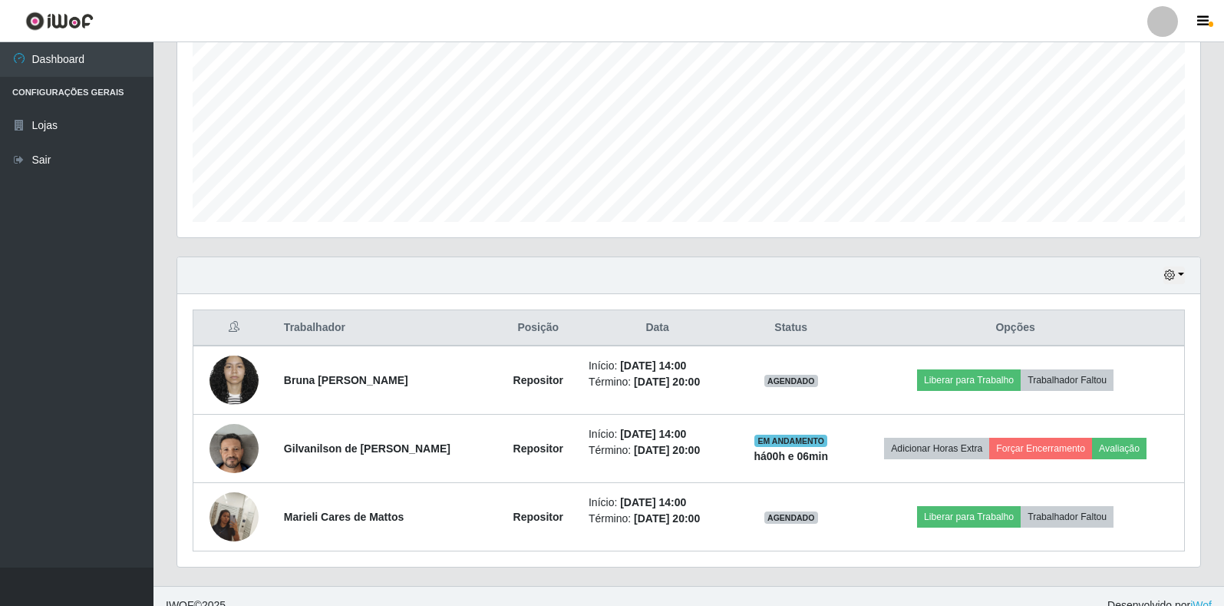
scroll to position [345, 0]
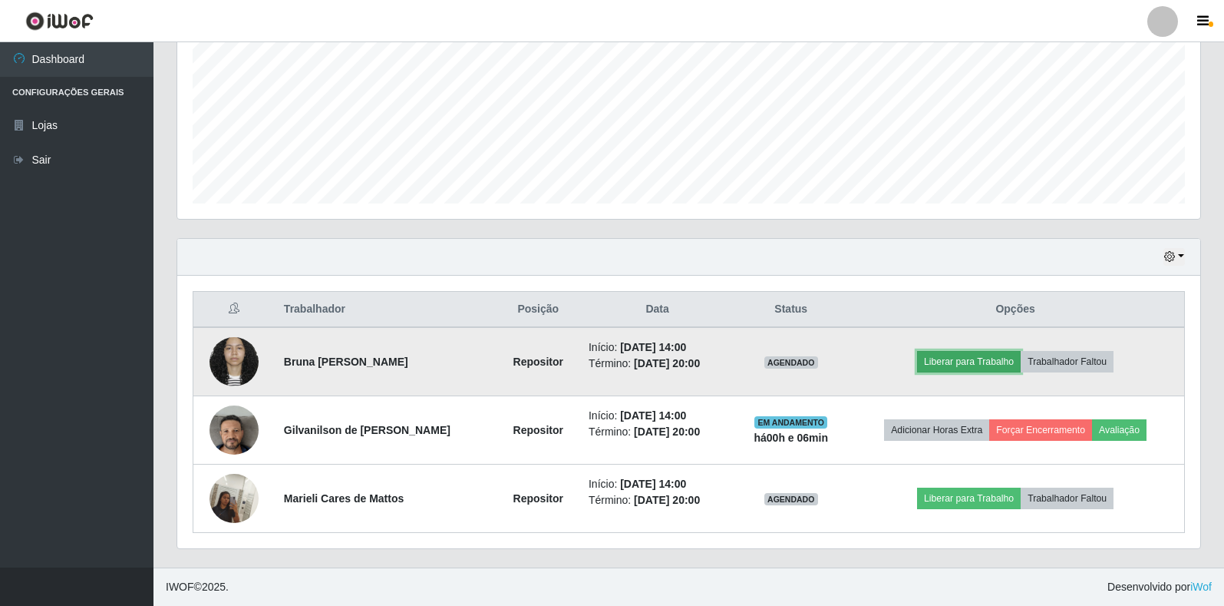
click at [957, 362] on button "Liberar para Trabalho" at bounding box center [969, 361] width 104 height 21
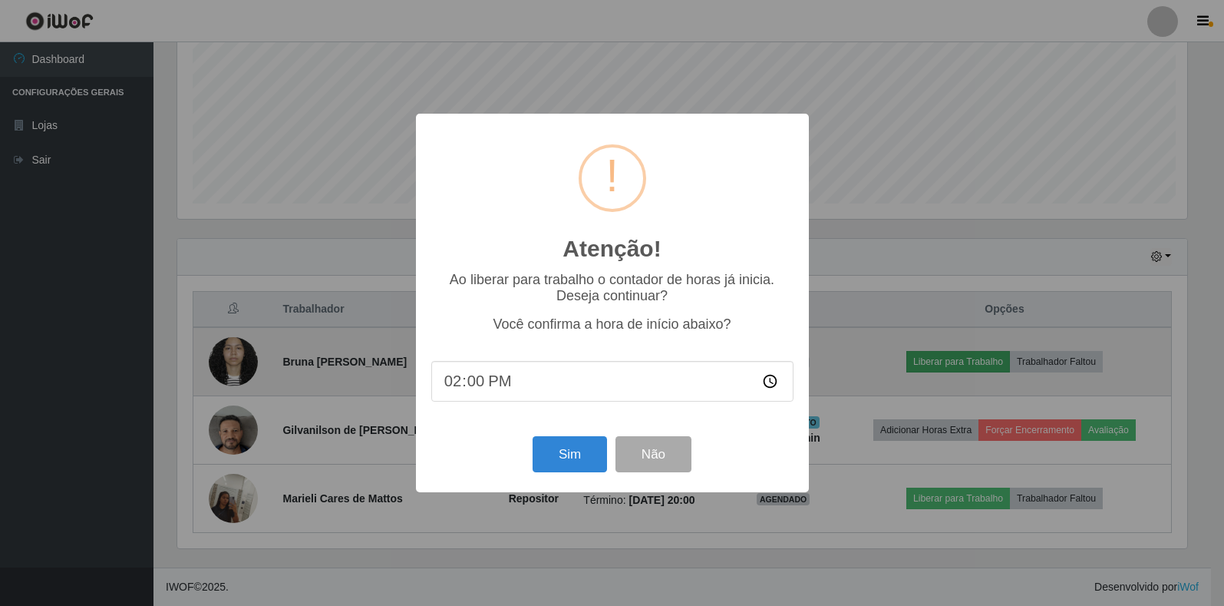
scroll to position [319, 1014]
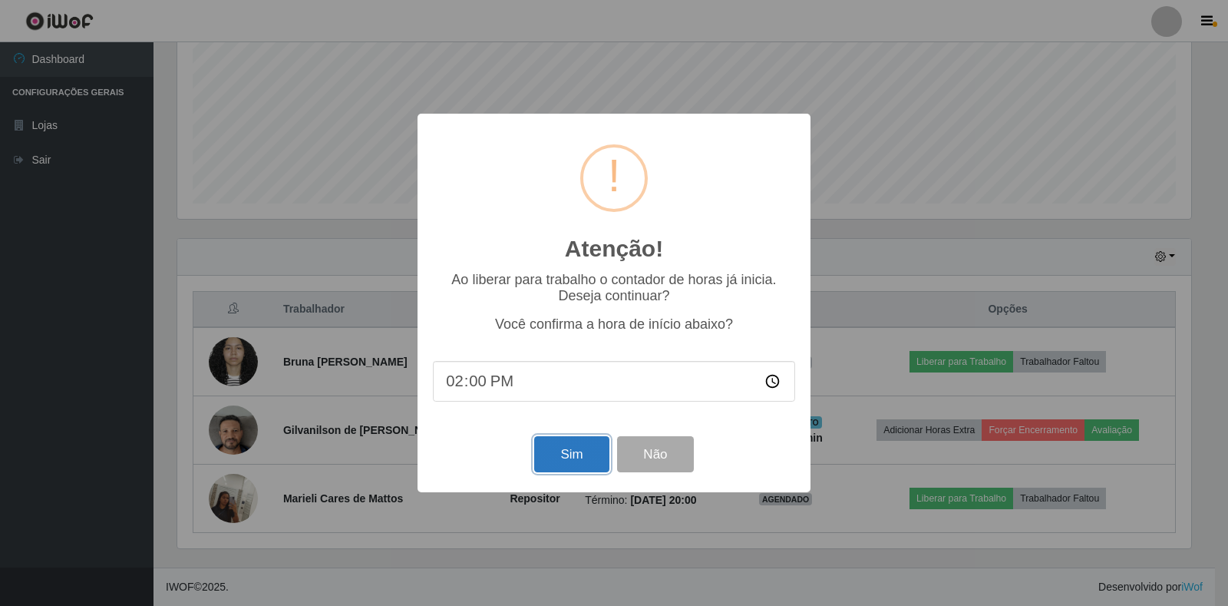
click at [564, 452] on button "Sim" at bounding box center [571, 454] width 74 height 36
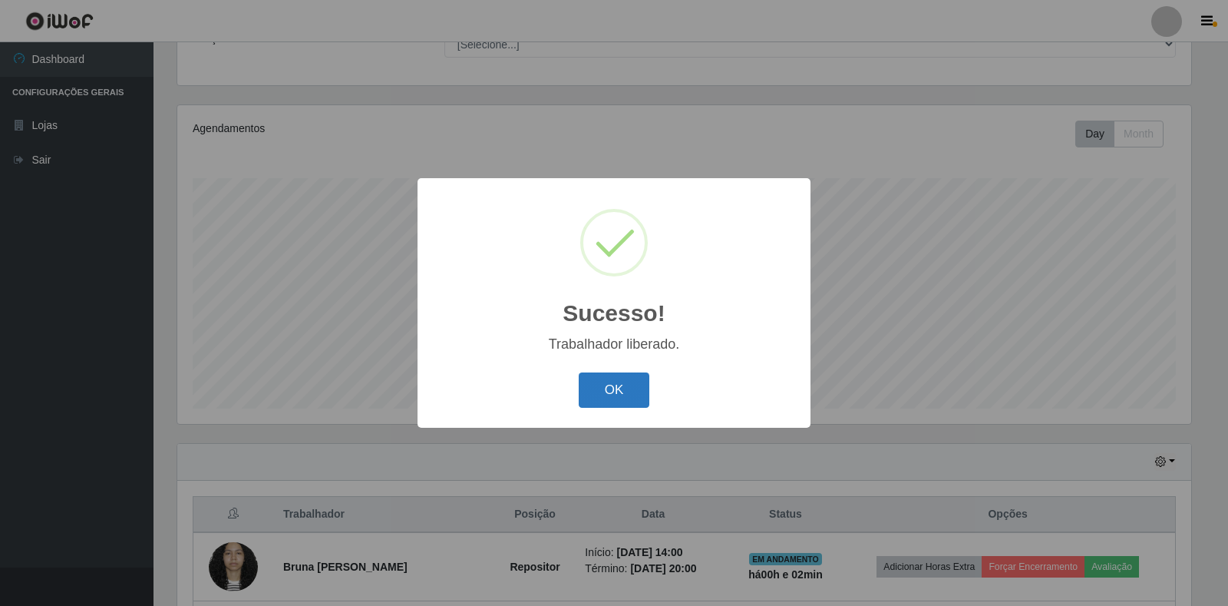
click at [602, 393] on button "OK" at bounding box center [614, 390] width 71 height 36
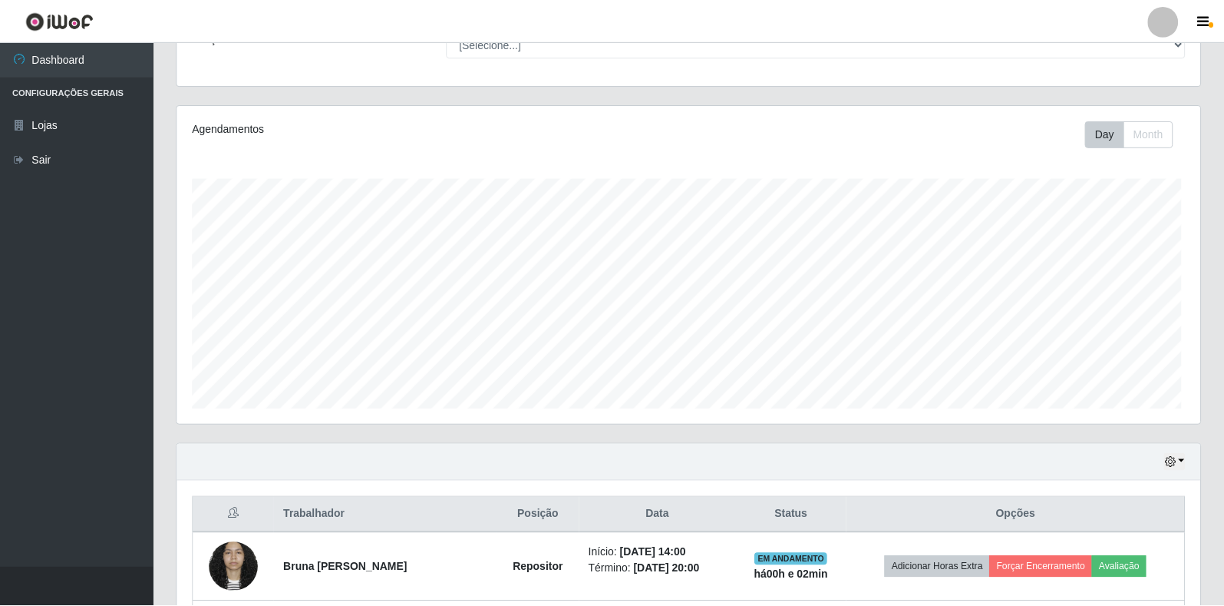
scroll to position [319, 1023]
